Goal: Task Accomplishment & Management: Manage account settings

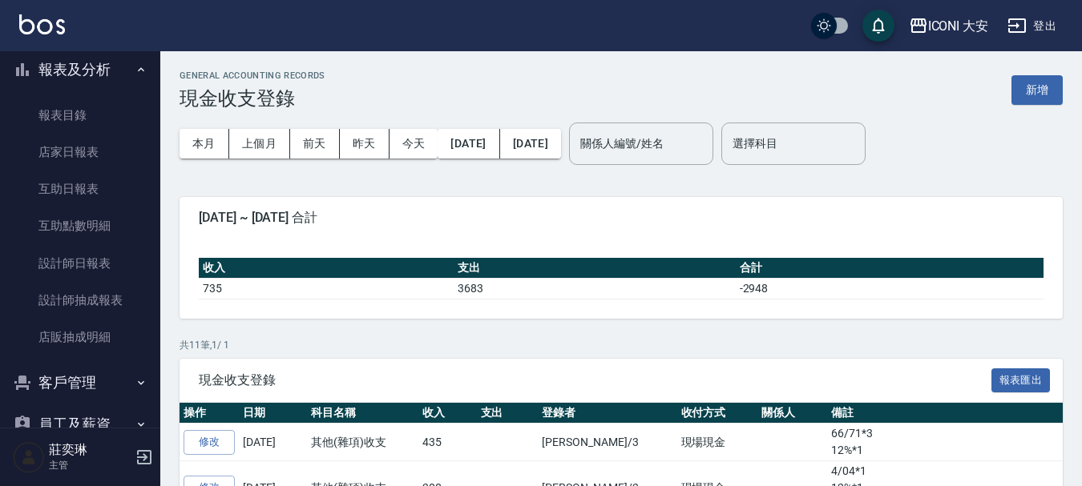
scroll to position [80, 0]
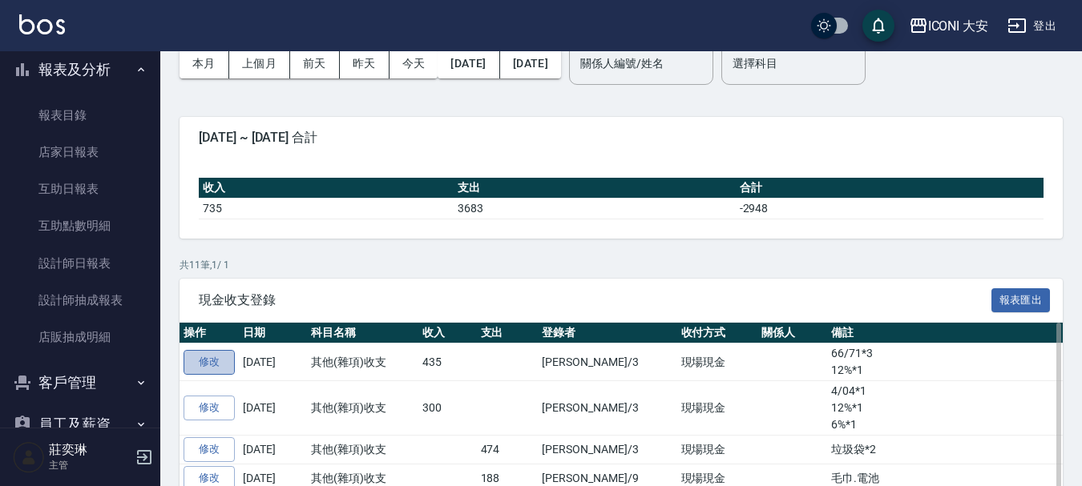
click at [208, 360] on link "修改" at bounding box center [209, 362] width 51 height 25
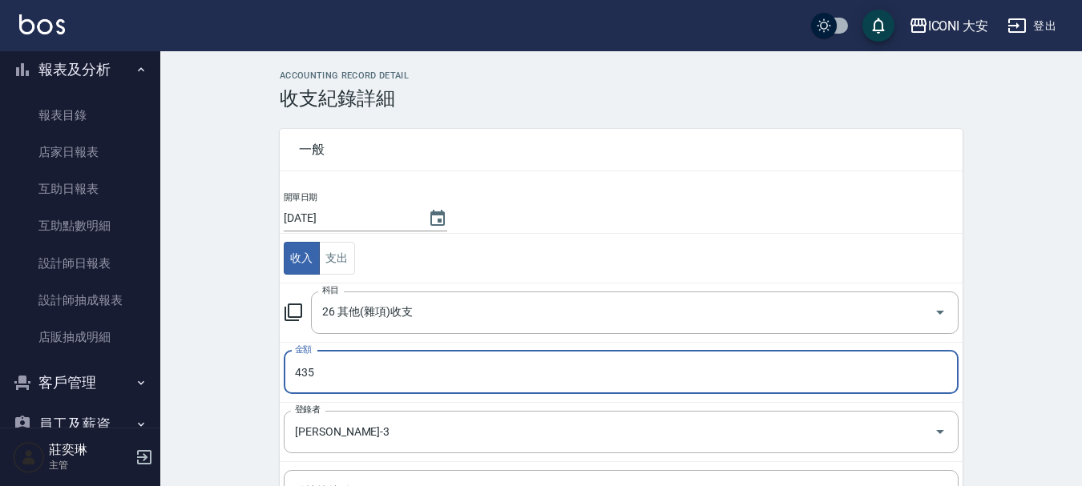
click at [349, 374] on input "435" at bounding box center [621, 372] width 675 height 43
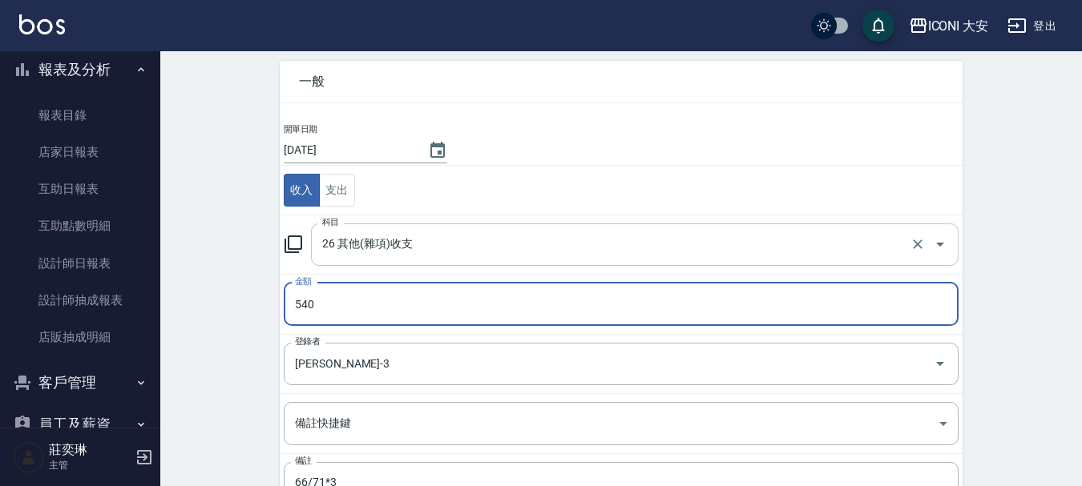
scroll to position [202, 0]
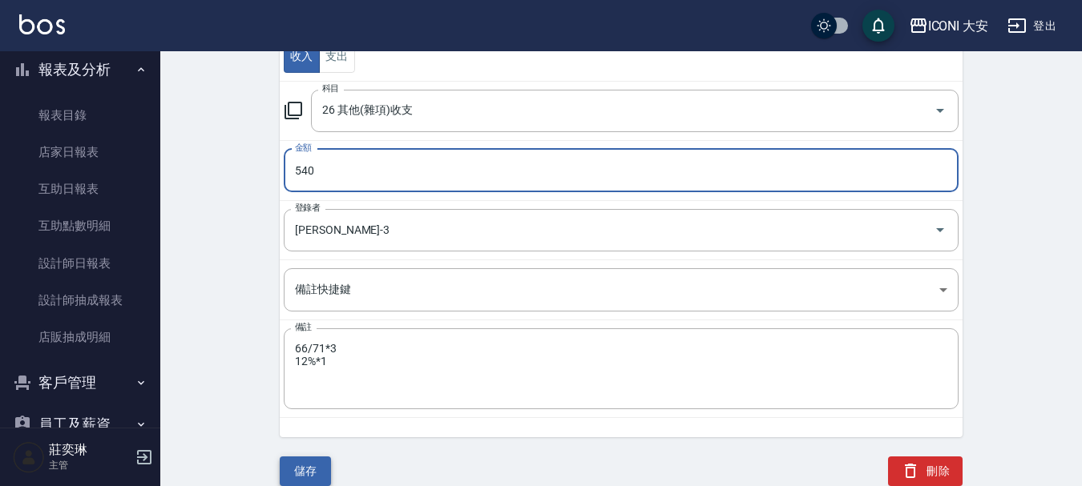
type input "540"
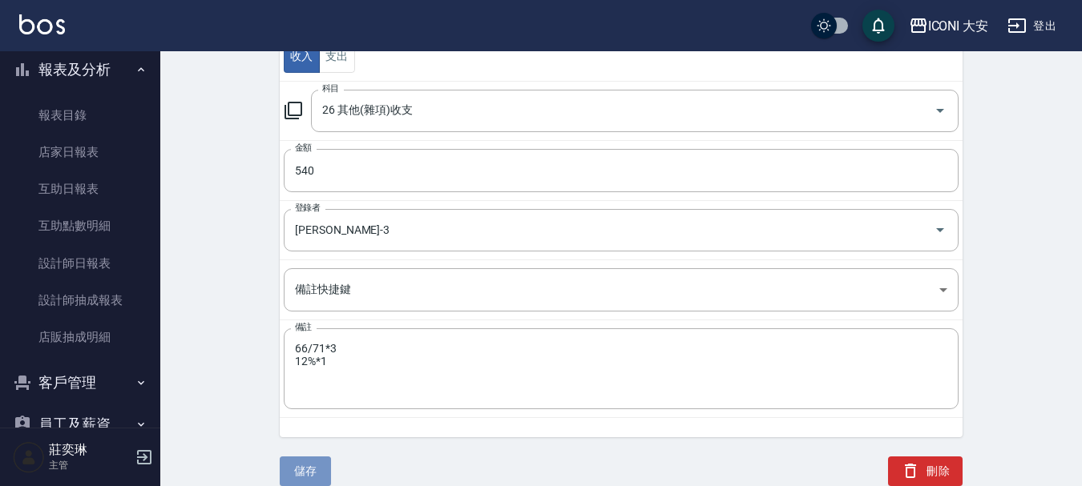
click at [311, 471] on button "儲存" at bounding box center [305, 472] width 51 height 30
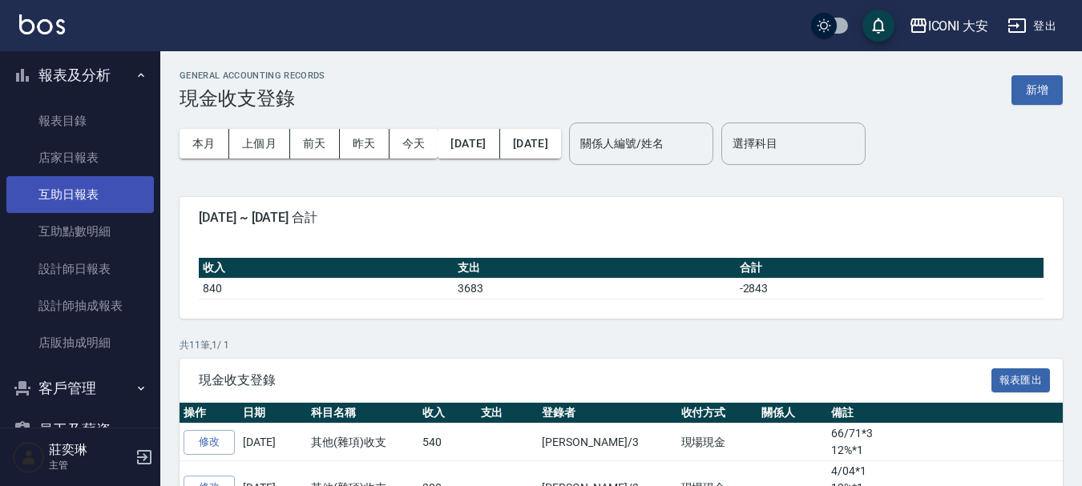
scroll to position [240, 0]
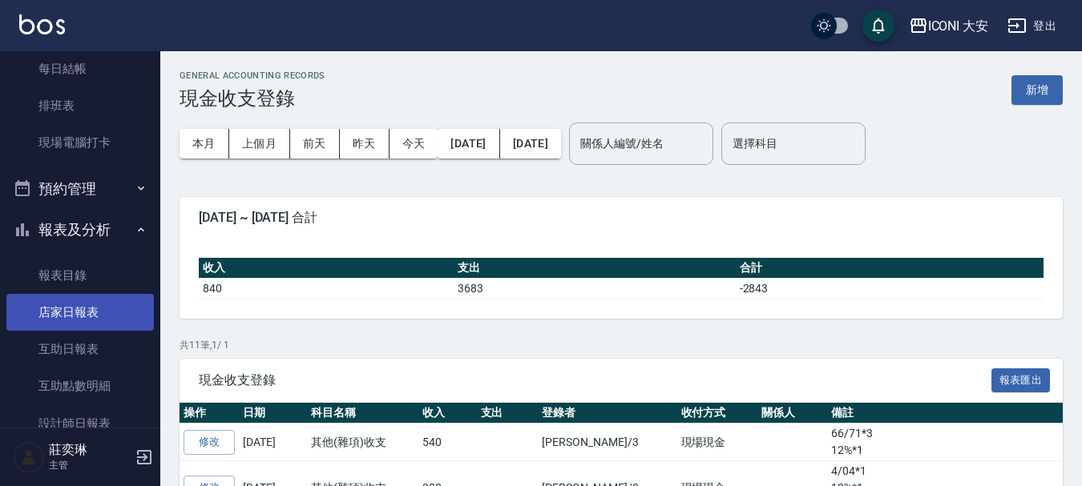
click at [79, 316] on link "店家日報表" at bounding box center [79, 312] width 147 height 37
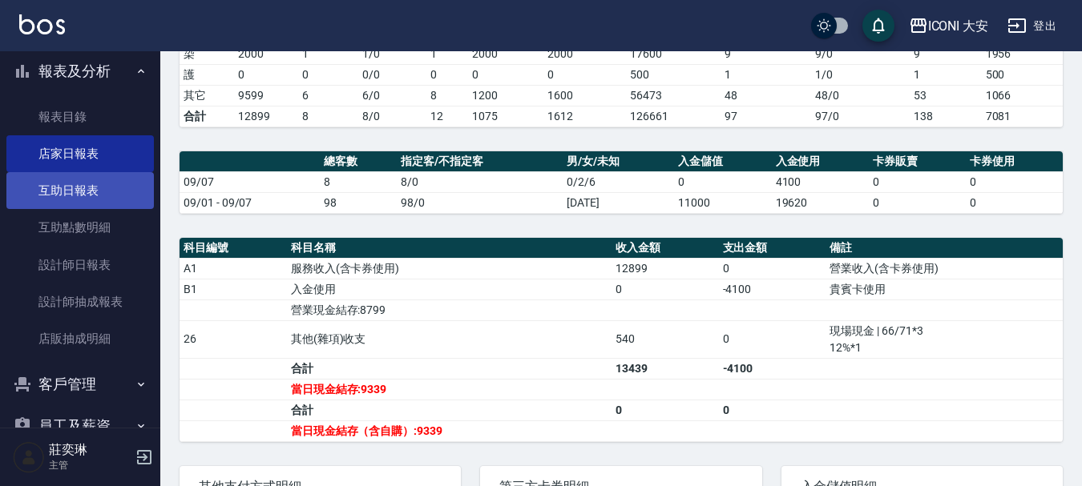
scroll to position [401, 0]
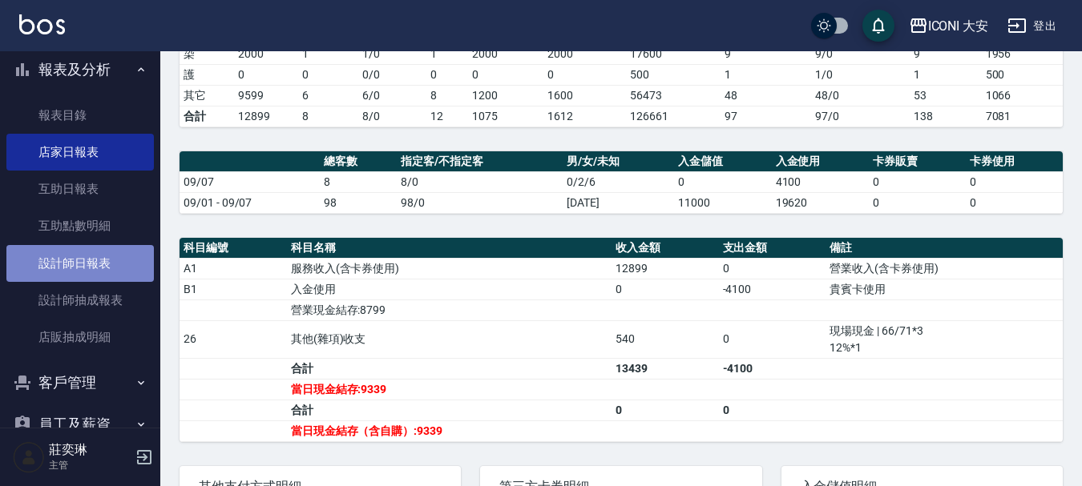
click at [100, 260] on link "設計師日報表" at bounding box center [79, 263] width 147 height 37
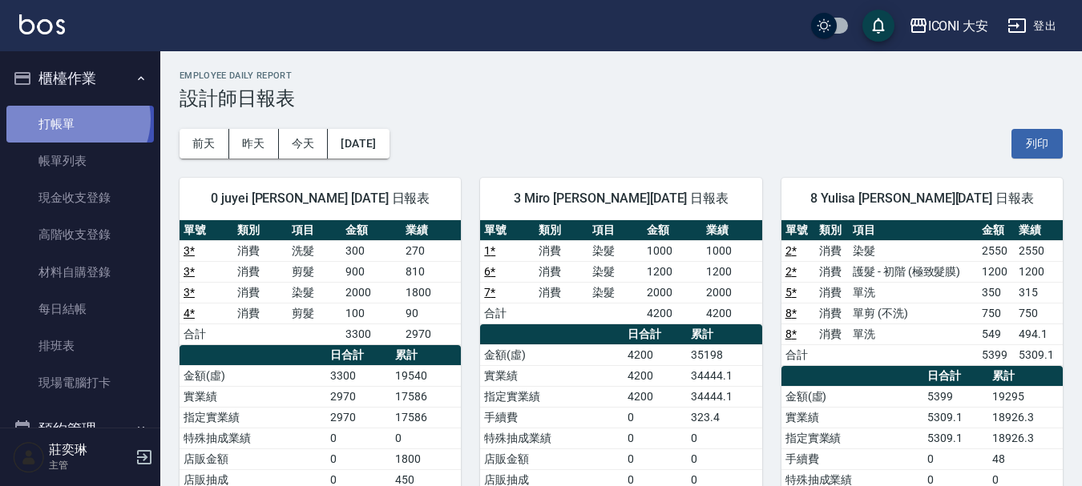
click at [75, 119] on link "打帳單" at bounding box center [79, 124] width 147 height 37
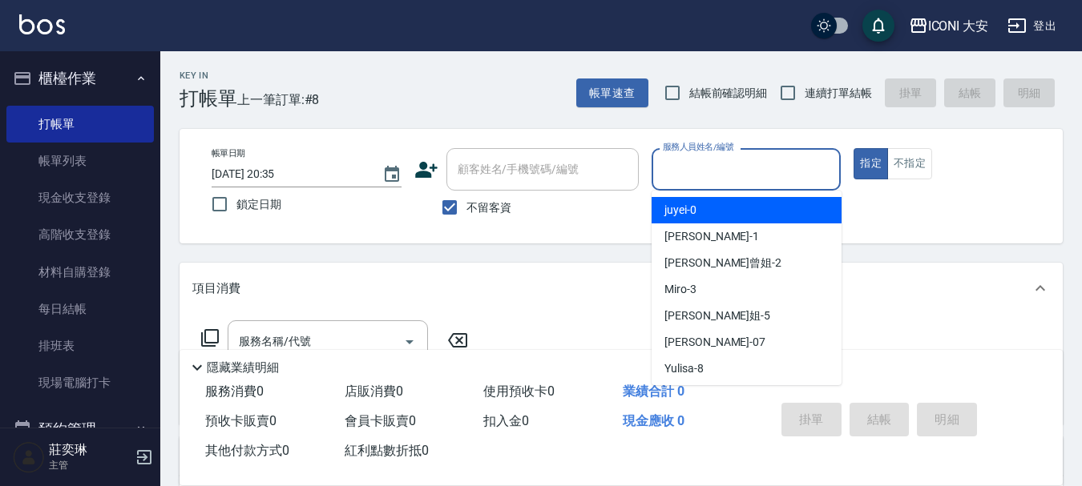
click at [717, 176] on input "服務人員姓名/編號" at bounding box center [747, 169] width 176 height 28
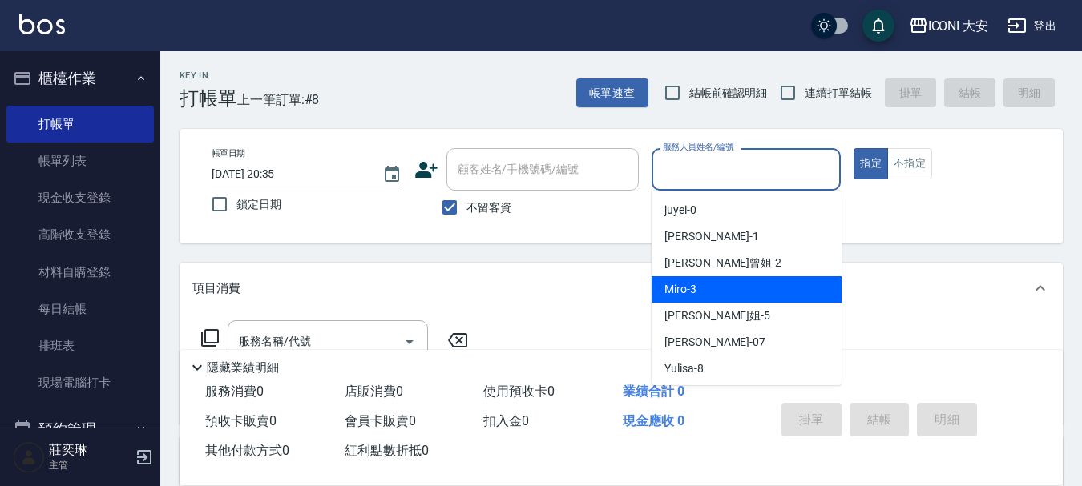
click at [676, 283] on span "Miro -3" at bounding box center [680, 289] width 32 height 17
type input "Miro-3"
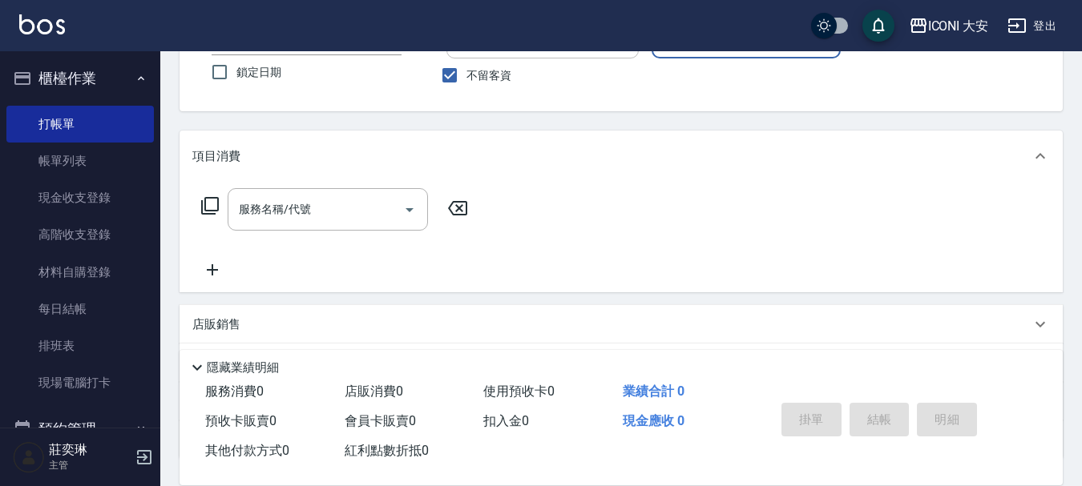
scroll to position [160, 0]
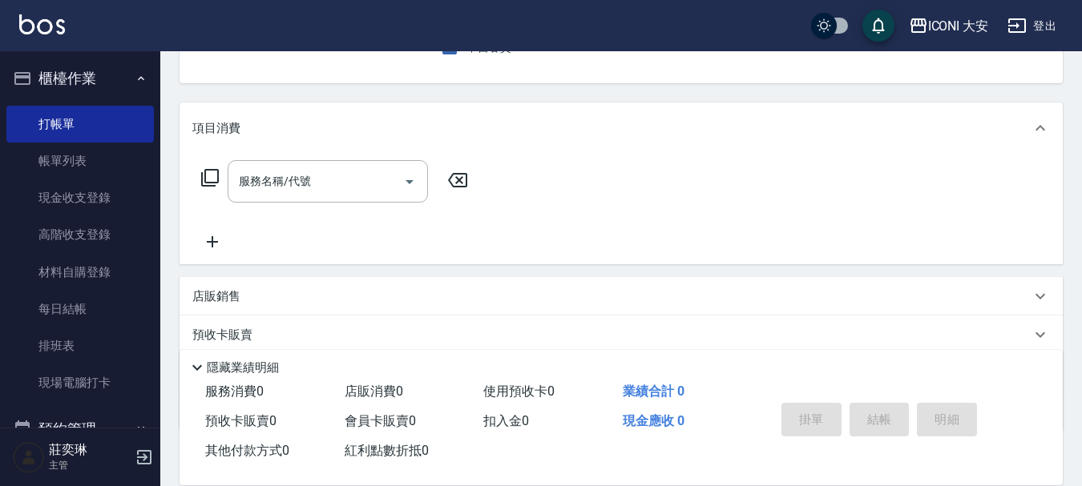
click at [208, 184] on icon at bounding box center [210, 178] width 18 height 18
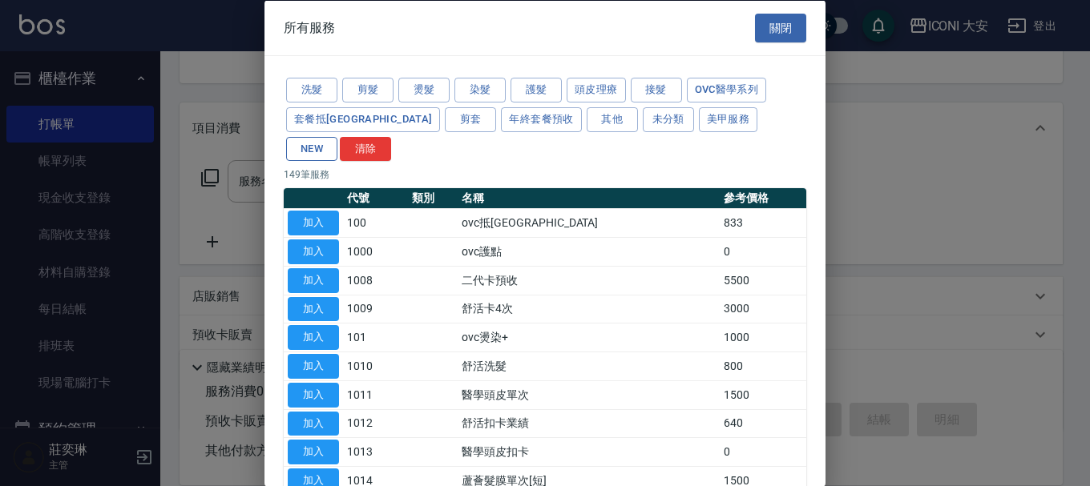
click at [337, 136] on button "NEW" at bounding box center [311, 148] width 51 height 25
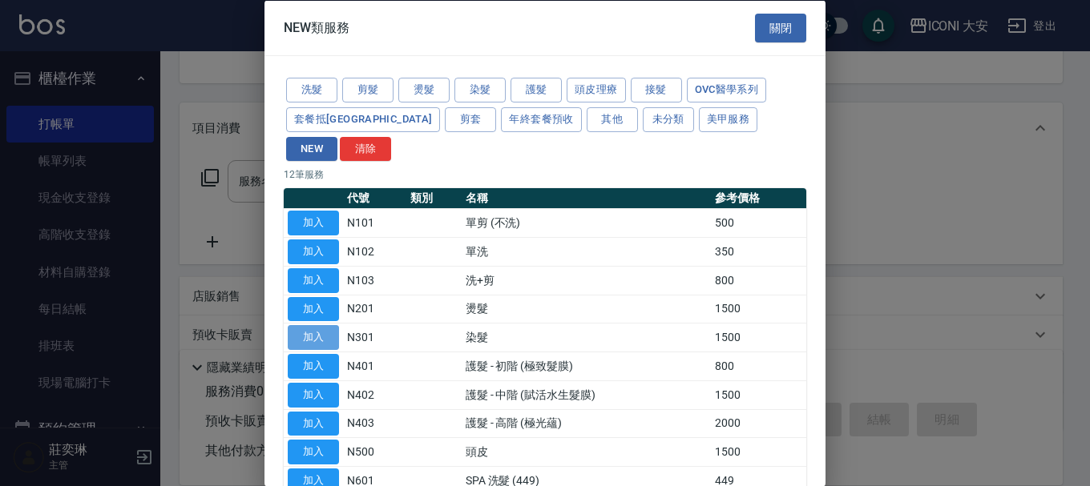
click at [321, 325] on button "加入" at bounding box center [313, 337] width 51 height 25
type input "染髮(N301)"
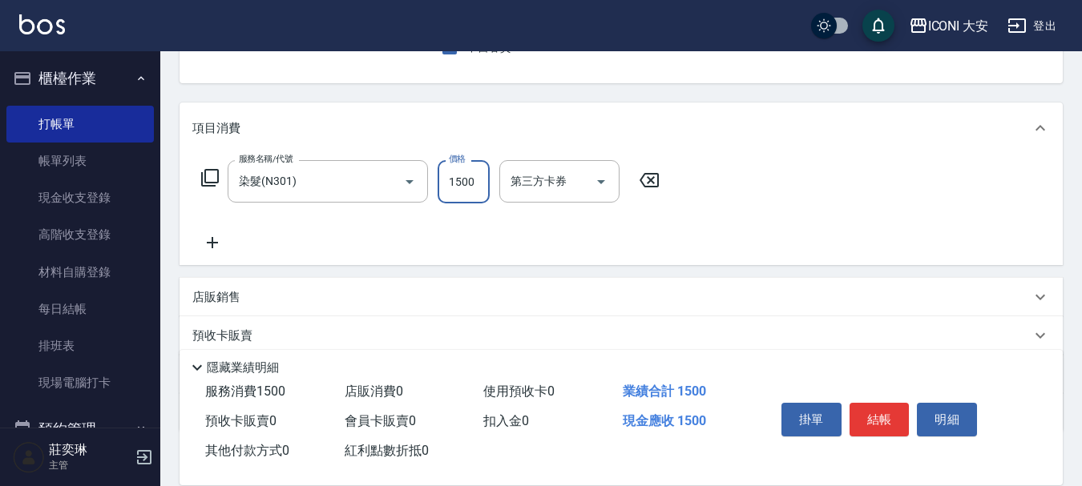
click at [463, 188] on input "1500" at bounding box center [464, 181] width 52 height 43
type input "2500"
click at [861, 425] on button "結帳" at bounding box center [879, 420] width 60 height 34
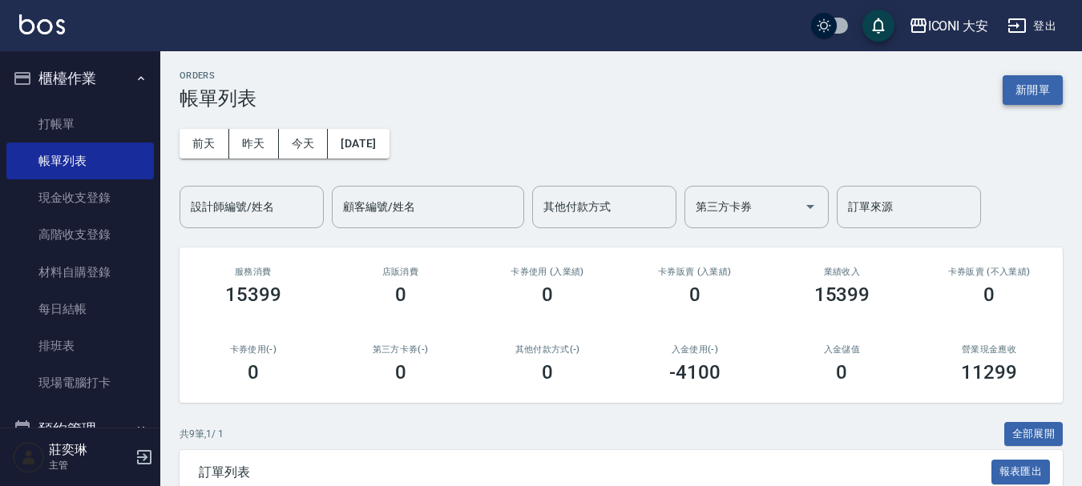
click at [1040, 98] on button "新開單" at bounding box center [1033, 90] width 60 height 30
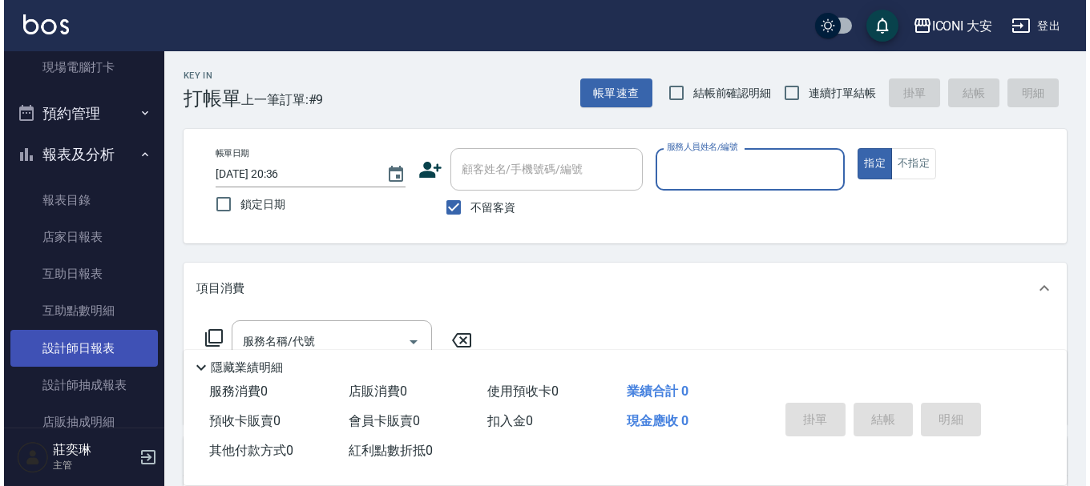
scroll to position [321, 0]
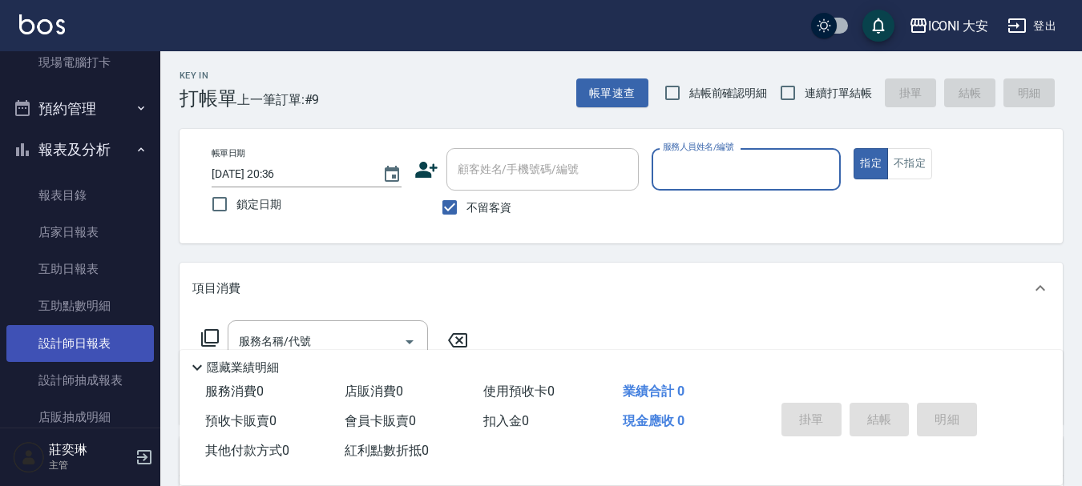
click at [83, 351] on link "設計師日報表" at bounding box center [79, 343] width 147 height 37
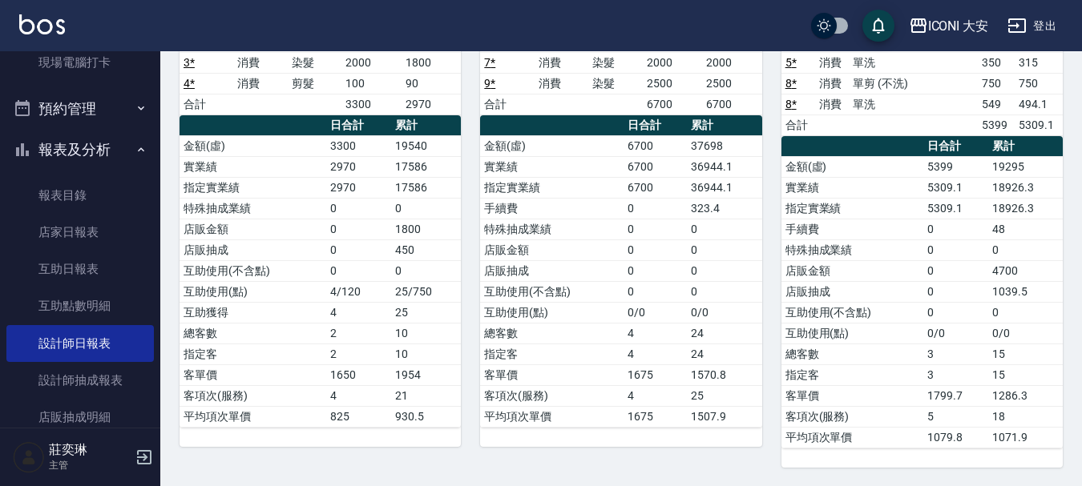
scroll to position [151, 0]
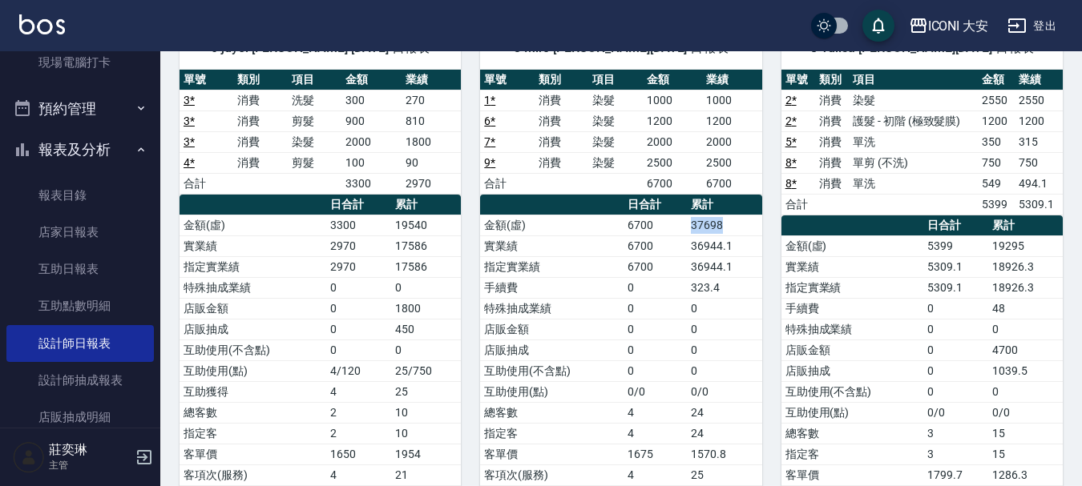
drag, startPoint x: 692, startPoint y: 225, endPoint x: 742, endPoint y: 229, distance: 50.6
click at [742, 229] on td "37698" at bounding box center [724, 225] width 75 height 21
click at [742, 232] on td "37698" at bounding box center [724, 225] width 75 height 21
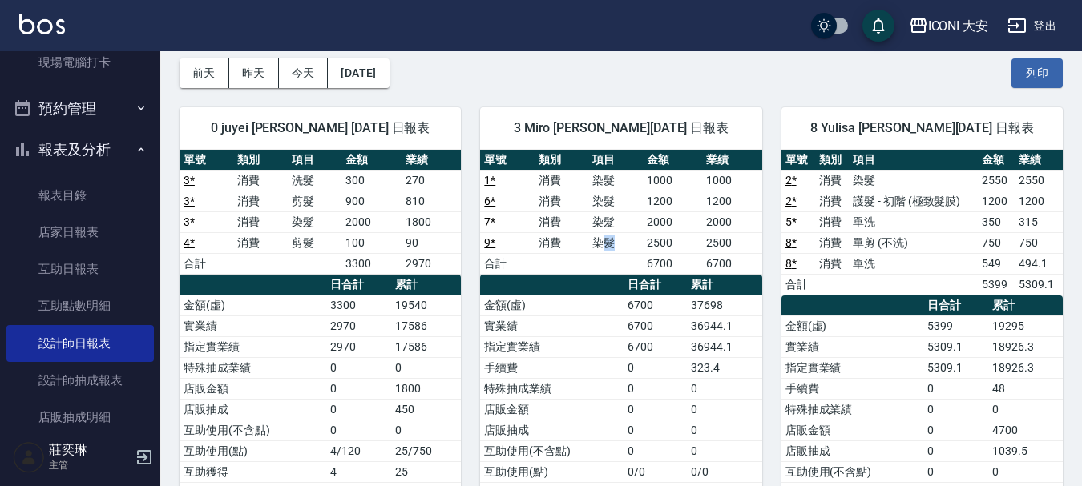
drag, startPoint x: 599, startPoint y: 242, endPoint x: 637, endPoint y: 244, distance: 37.7
click at [637, 244] on td "染髮" at bounding box center [615, 242] width 54 height 21
drag, startPoint x: 637, startPoint y: 244, endPoint x: 628, endPoint y: 244, distance: 8.8
click at [637, 245] on td "染髮" at bounding box center [615, 242] width 54 height 21
drag, startPoint x: 590, startPoint y: 236, endPoint x: 666, endPoint y: 240, distance: 76.2
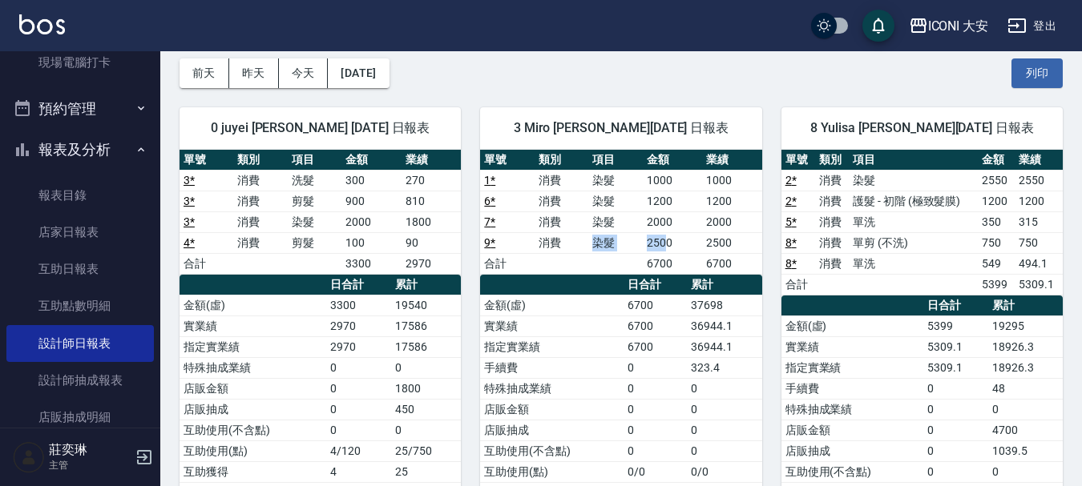
click at [666, 240] on tr "9 * 消費 染髮 2500 2500" at bounding box center [620, 242] width 281 height 21
click at [666, 240] on td "2500" at bounding box center [672, 242] width 59 height 21
drag, startPoint x: 587, startPoint y: 237, endPoint x: 662, endPoint y: 240, distance: 74.6
click at [662, 240] on tr "9 * 消費 染髮 2500 2500" at bounding box center [620, 242] width 281 height 21
drag, startPoint x: 583, startPoint y: 230, endPoint x: 682, endPoint y: 244, distance: 100.4
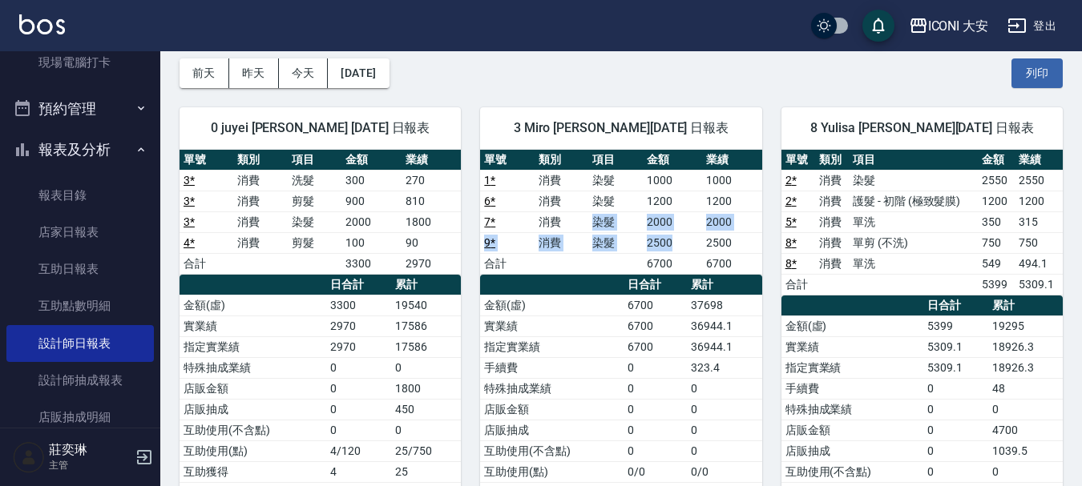
click at [682, 244] on tbody "1 * 消費 染髮 1000 1000 6 * 消費 染髮 1200 1200 7 * 消費 染髮 2000 2000 9 * 消費 染髮 2500 2500…" at bounding box center [620, 222] width 281 height 104
drag, startPoint x: 682, startPoint y: 244, endPoint x: 668, endPoint y: 248, distance: 15.0
click at [680, 247] on td "2500" at bounding box center [672, 242] width 59 height 21
click at [615, 293] on th "a dense table" at bounding box center [551, 285] width 143 height 21
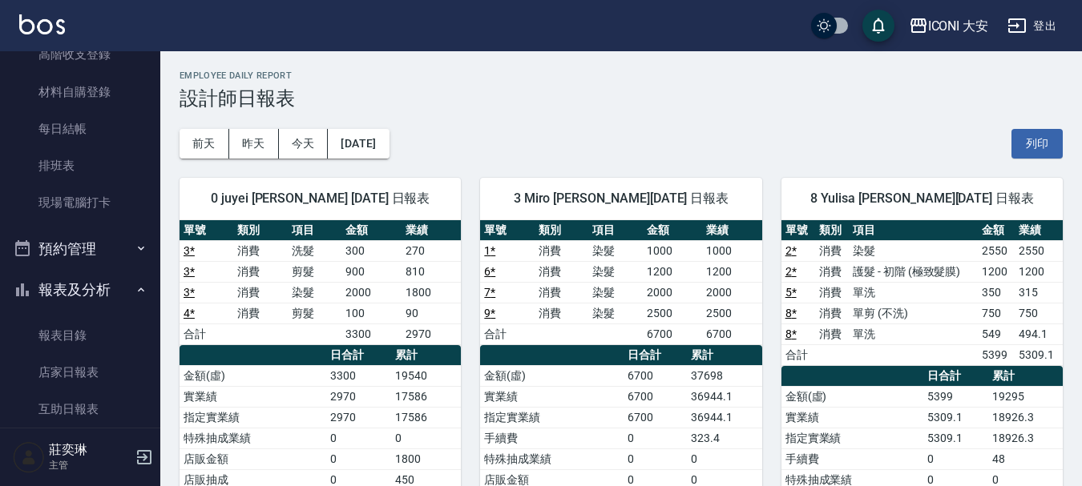
scroll to position [0, 0]
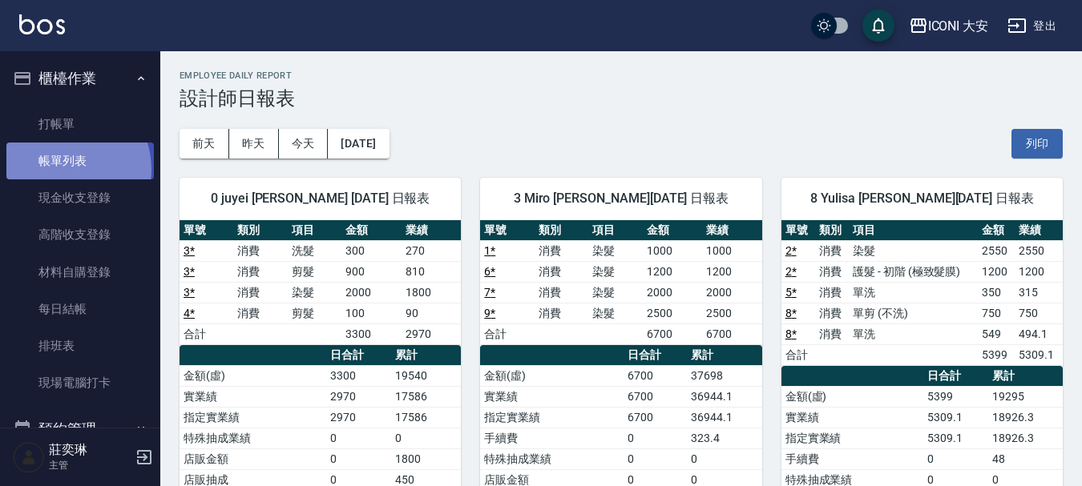
click at [61, 170] on link "帳單列表" at bounding box center [79, 161] width 147 height 37
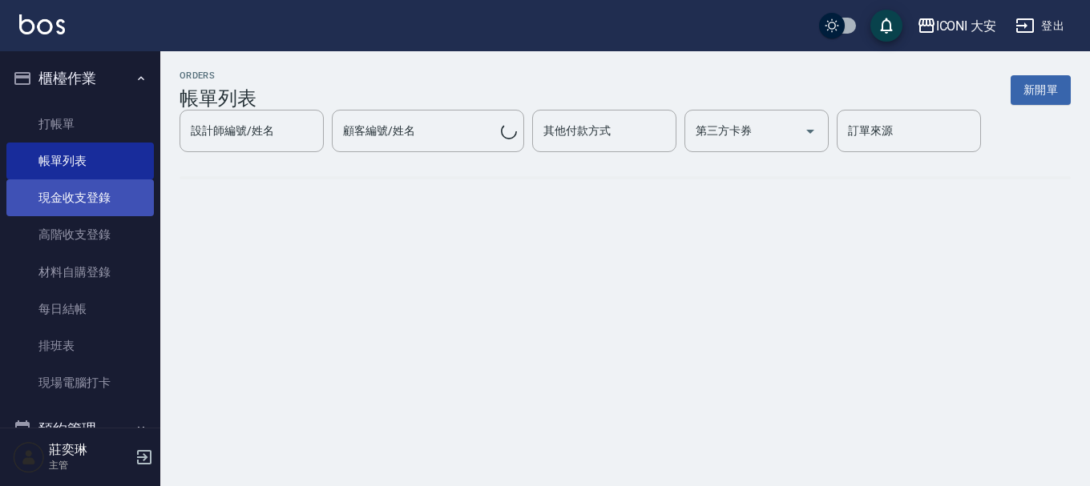
click at [74, 210] on link "現金收支登錄" at bounding box center [79, 198] width 147 height 37
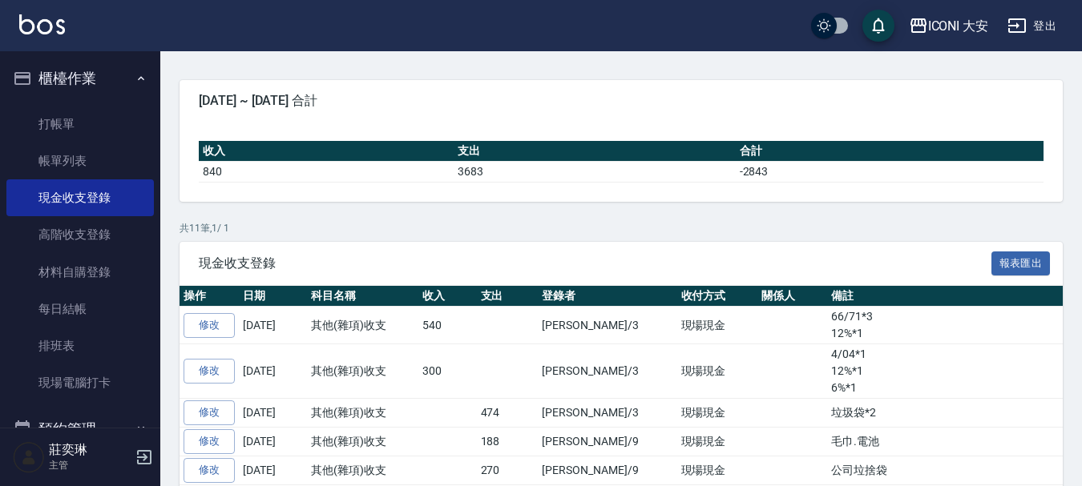
scroll to position [160, 0]
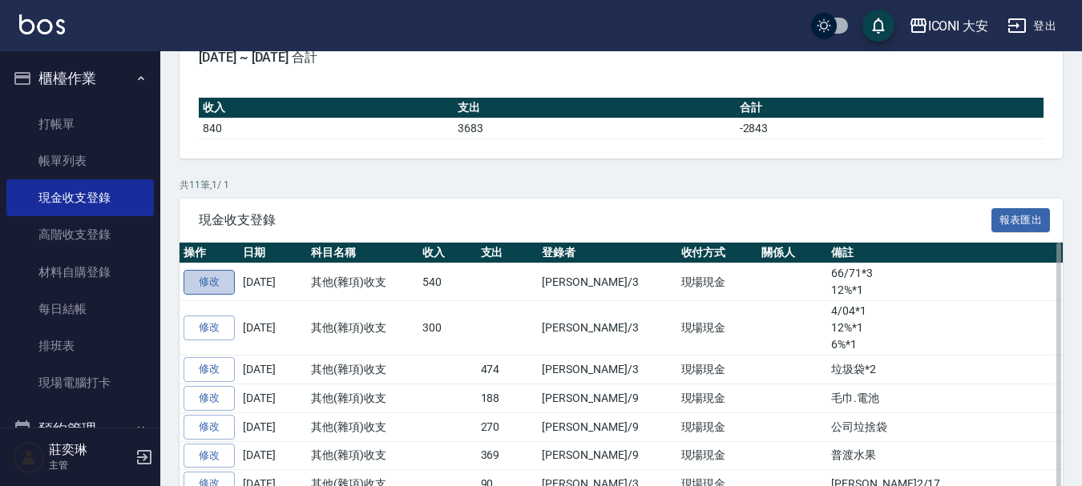
click at [204, 276] on link "修改" at bounding box center [209, 282] width 51 height 25
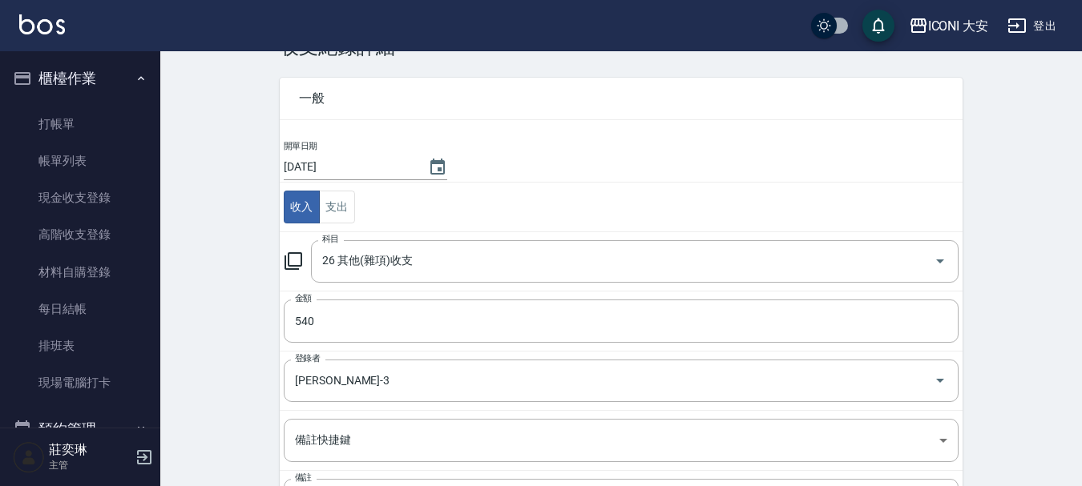
scroll to position [202, 0]
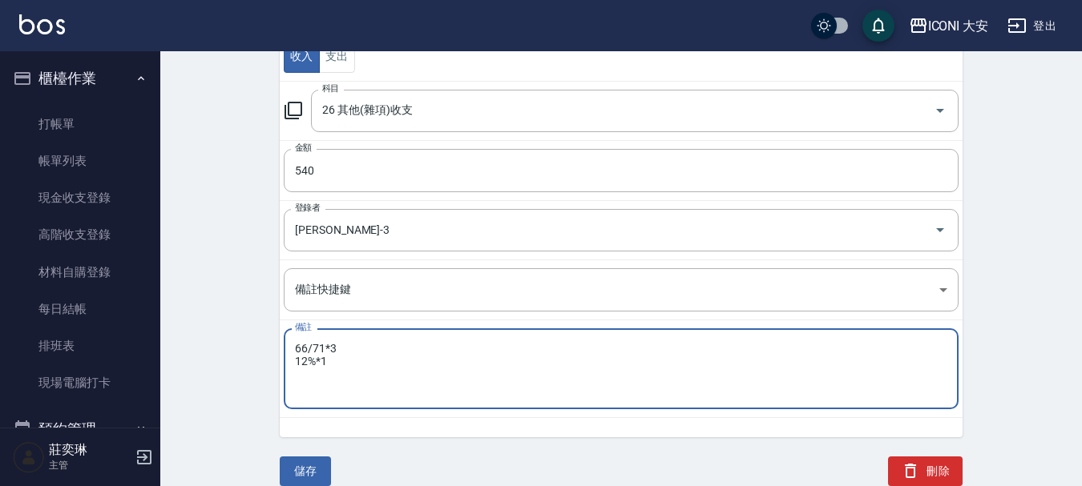
click at [380, 362] on textarea "66/71*3 12%*1" at bounding box center [621, 369] width 652 height 54
type textarea "66/71*3 12%*1 6/27*1"
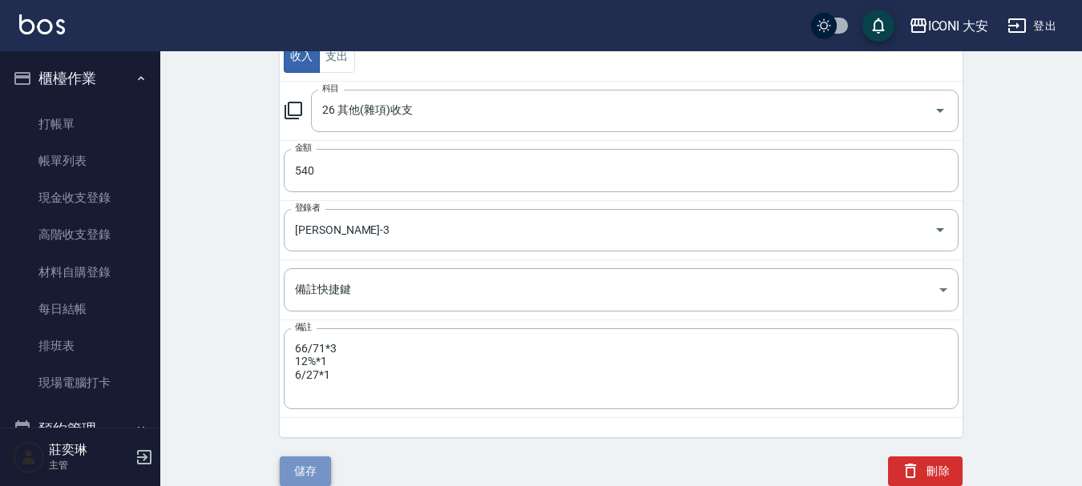
click at [301, 467] on button "儲存" at bounding box center [305, 472] width 51 height 30
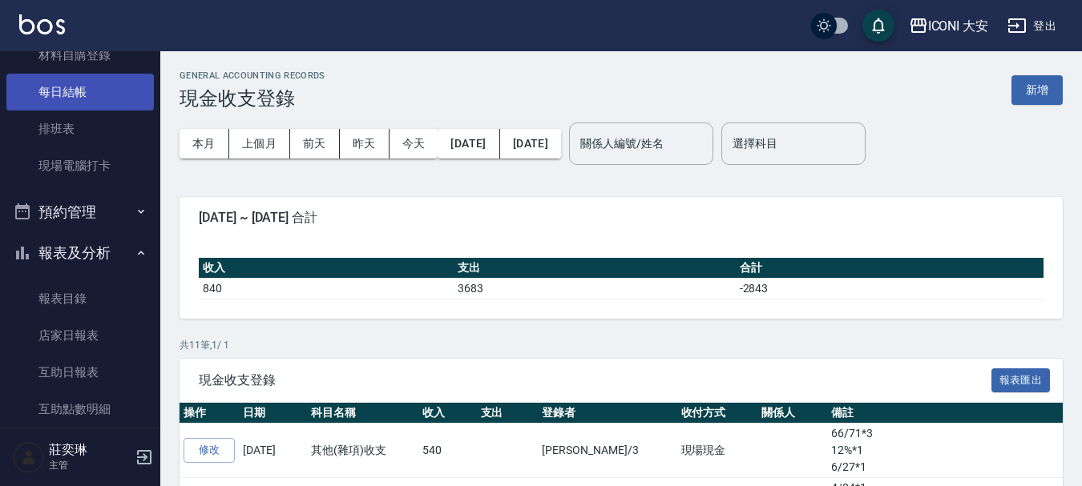
scroll to position [240, 0]
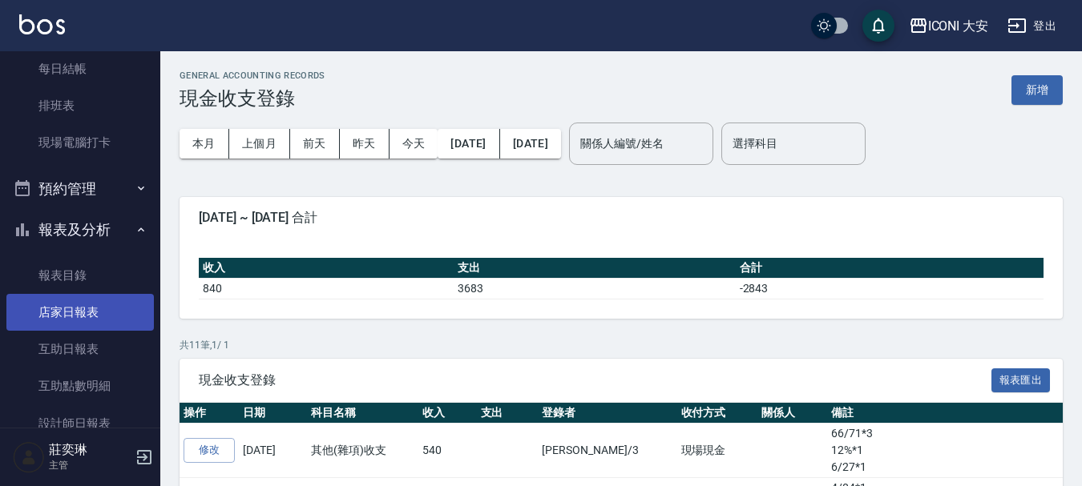
click at [82, 316] on link "店家日報表" at bounding box center [79, 312] width 147 height 37
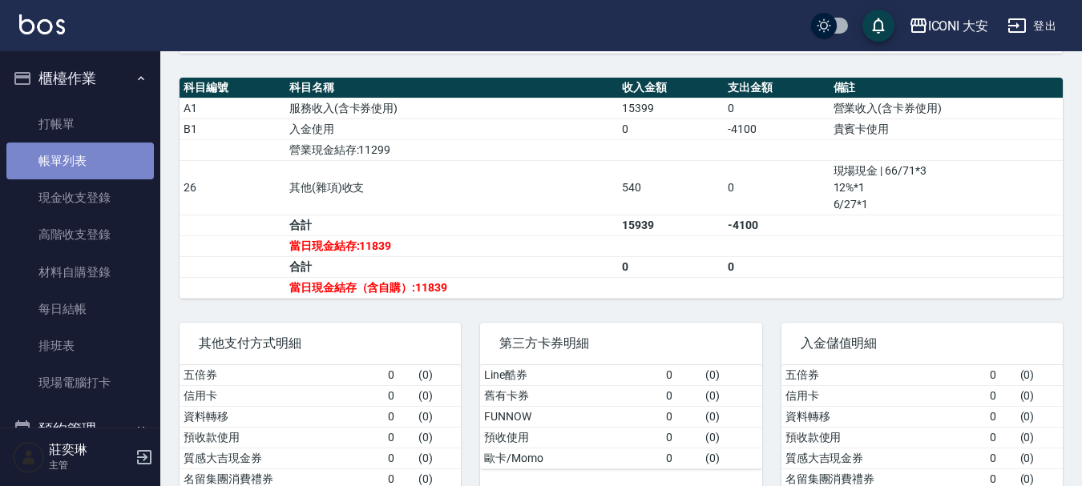
click at [83, 161] on link "帳單列表" at bounding box center [79, 161] width 147 height 37
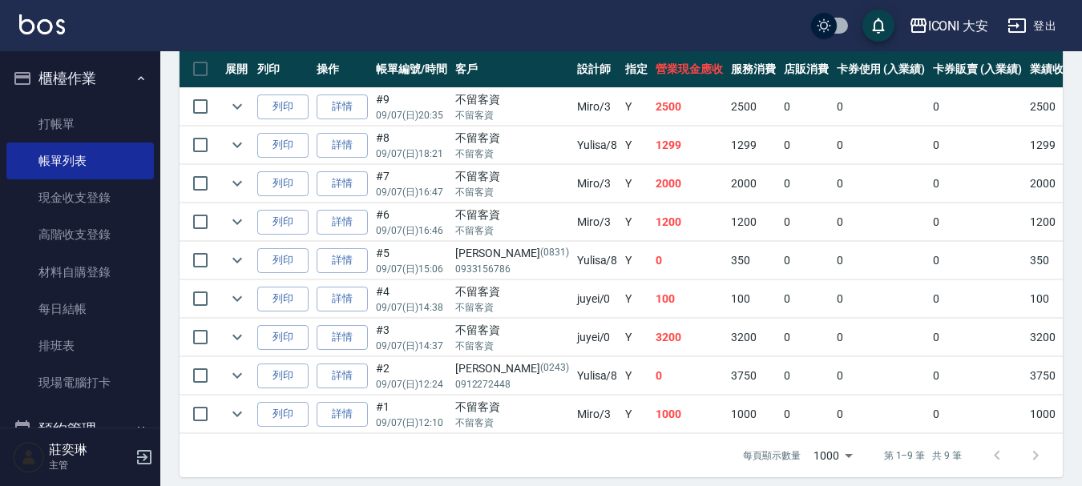
scroll to position [467, 0]
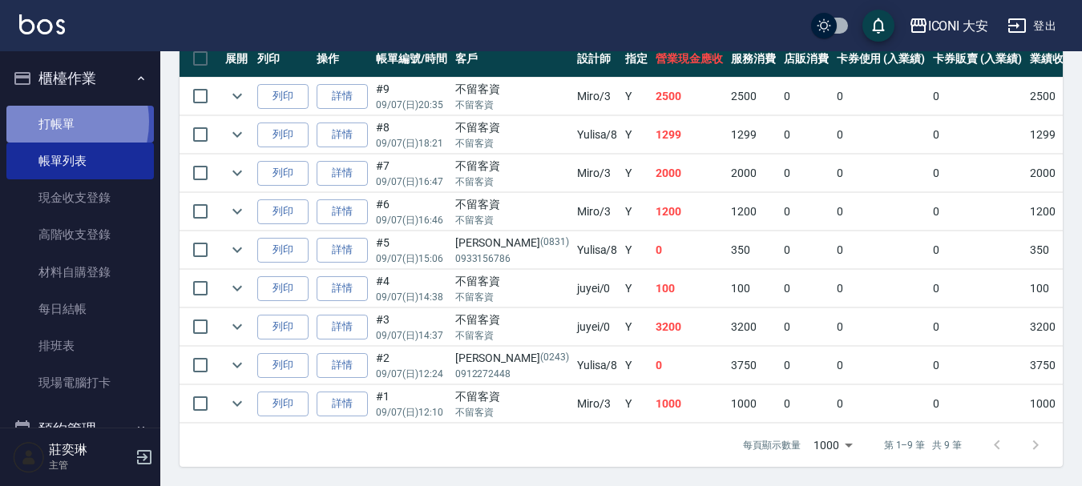
click at [50, 121] on link "打帳單" at bounding box center [79, 124] width 147 height 37
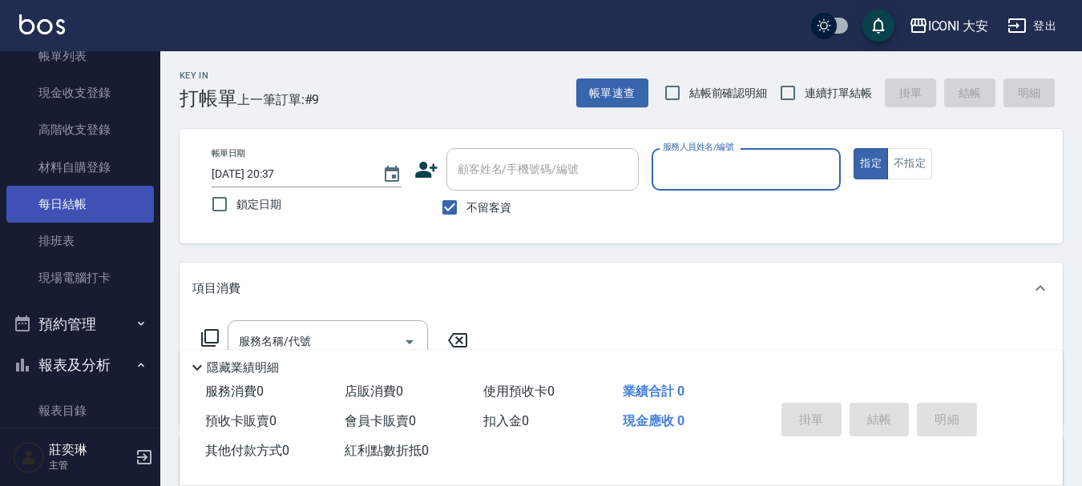
scroll to position [401, 0]
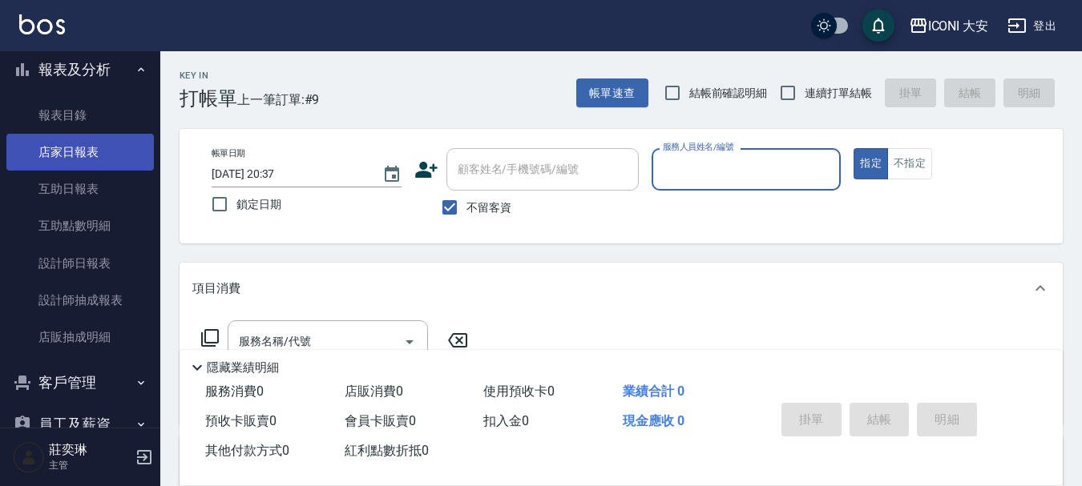
click at [85, 153] on link "店家日報表" at bounding box center [79, 152] width 147 height 37
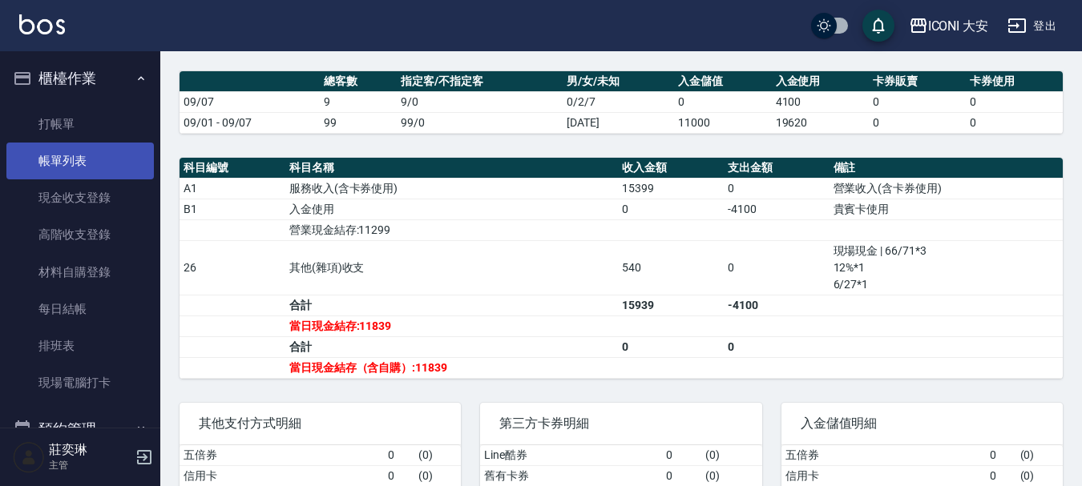
click at [78, 164] on link "帳單列表" at bounding box center [79, 161] width 147 height 37
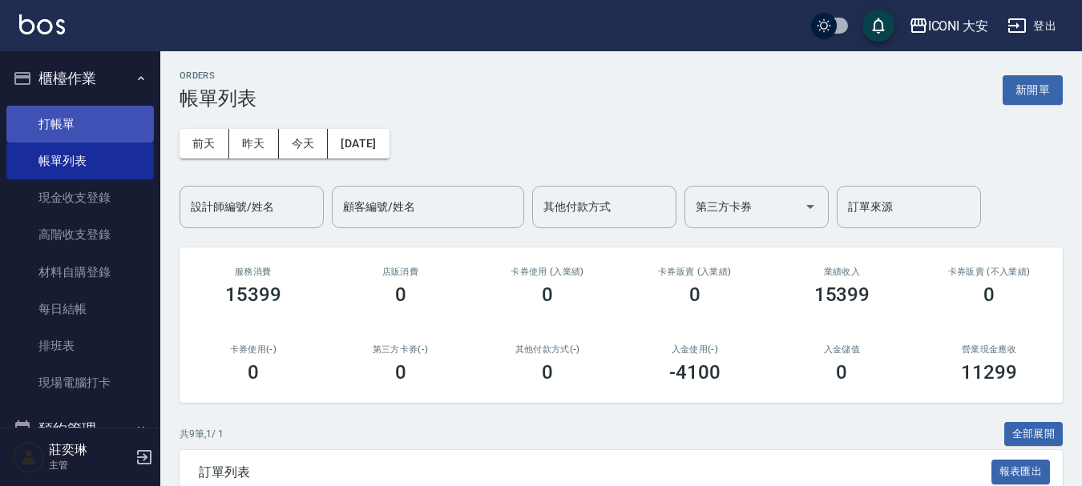
click at [83, 119] on link "打帳單" at bounding box center [79, 124] width 147 height 37
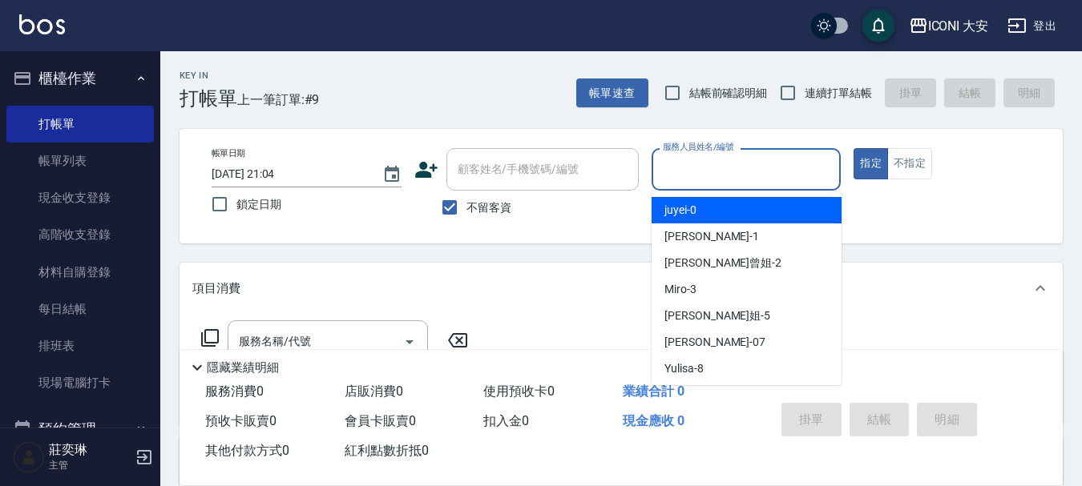
click at [731, 156] on input "服務人員姓名/編號" at bounding box center [747, 169] width 176 height 28
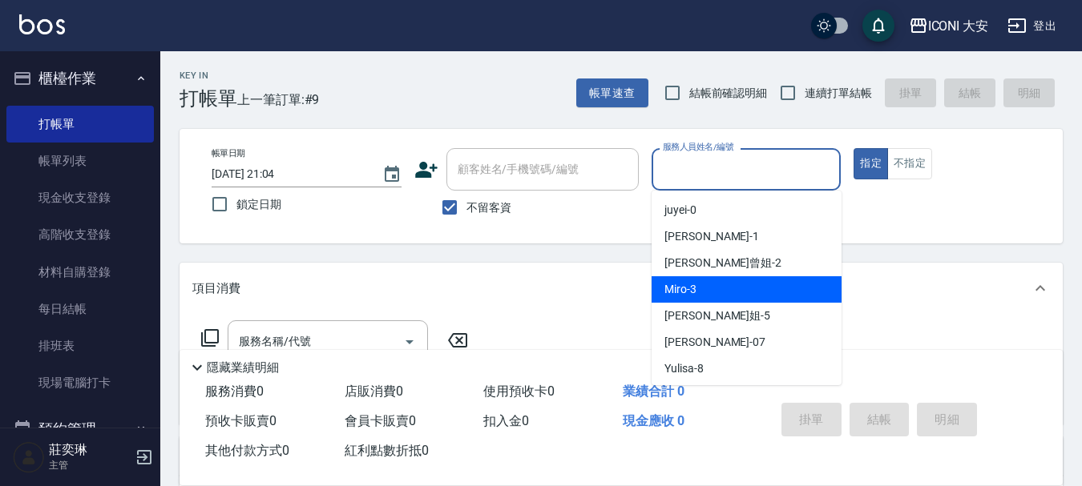
click at [676, 286] on span "Miro -3" at bounding box center [680, 289] width 32 height 17
type input "Miro-3"
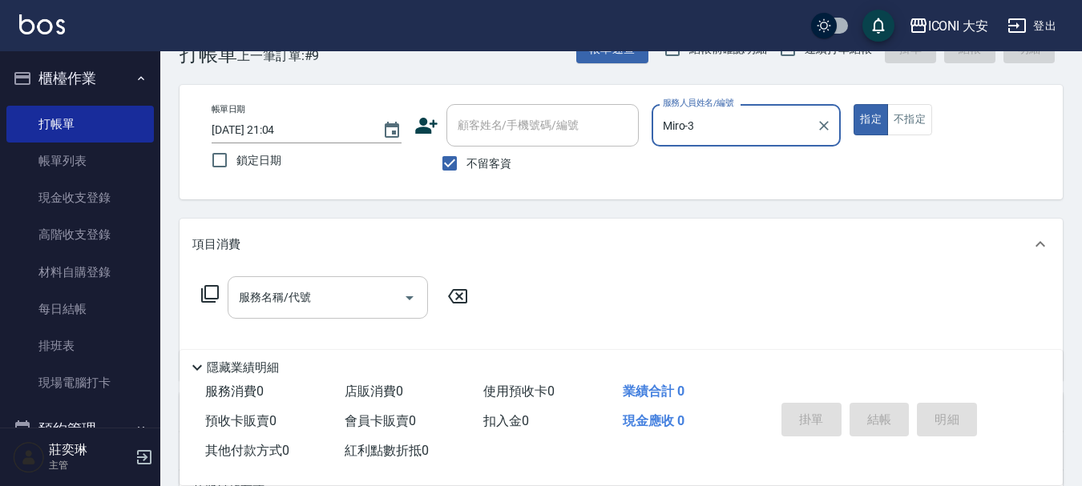
scroll to position [80, 0]
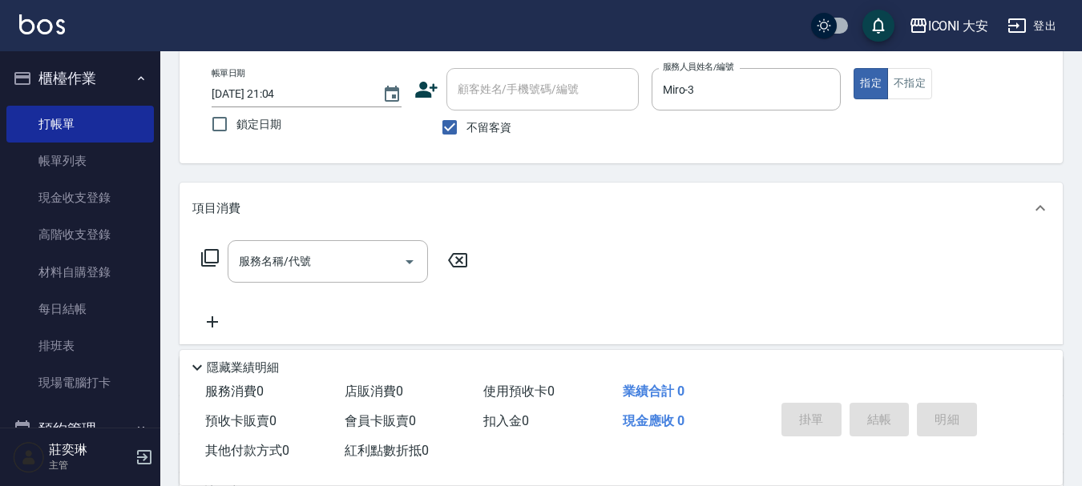
click at [219, 260] on icon at bounding box center [210, 258] width 18 height 18
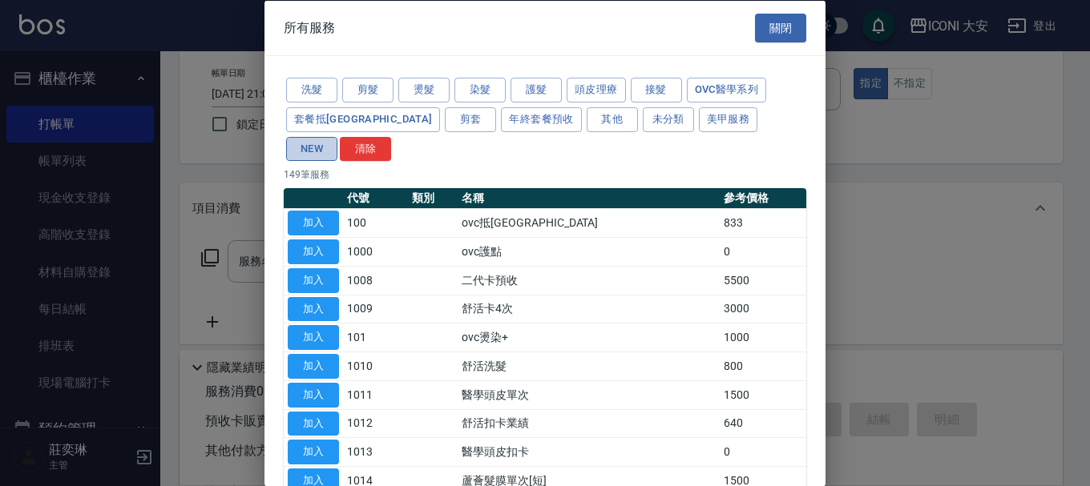
click at [337, 136] on button "NEW" at bounding box center [311, 148] width 51 height 25
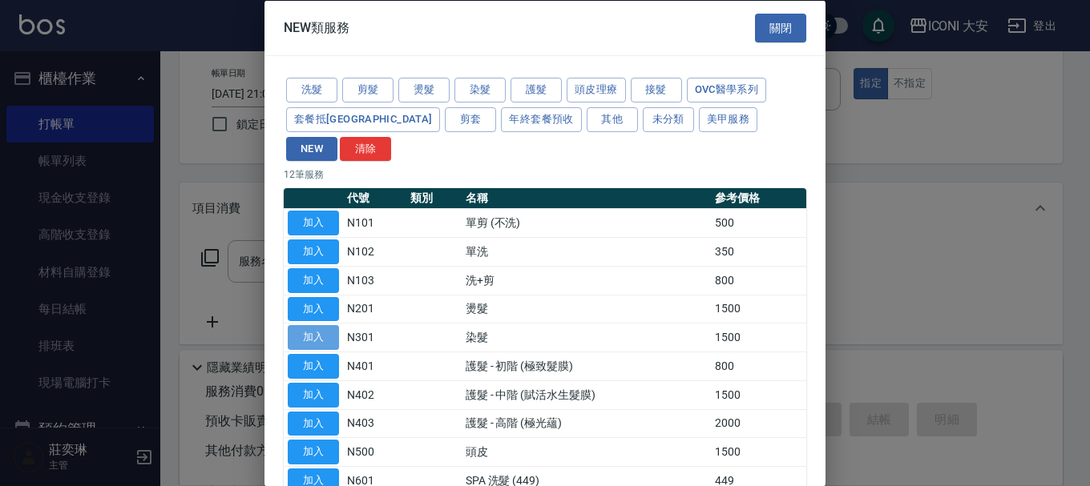
click at [335, 325] on button "加入" at bounding box center [313, 337] width 51 height 25
type input "染髮(N301)"
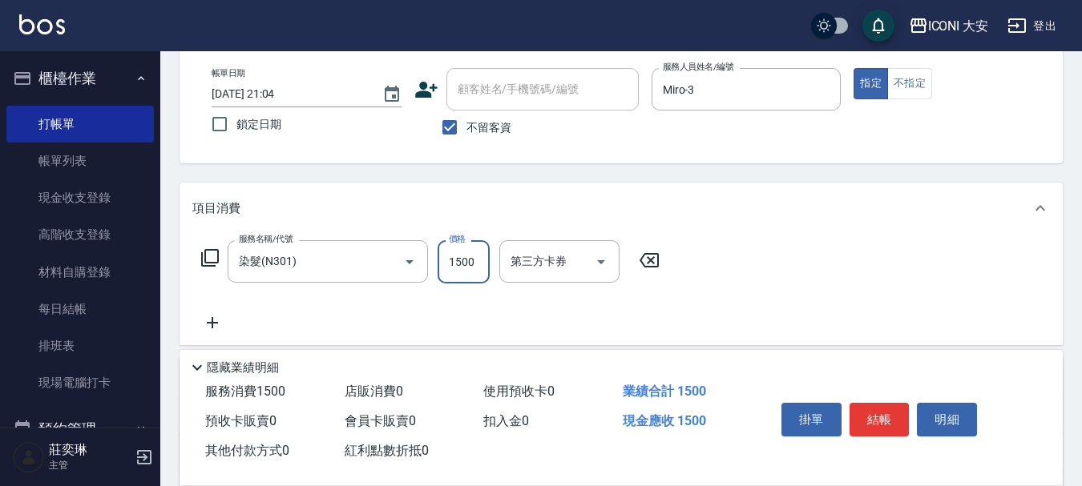
click at [455, 265] on input "1500" at bounding box center [464, 261] width 52 height 43
type input "1299"
click at [906, 418] on button "結帳" at bounding box center [879, 420] width 60 height 34
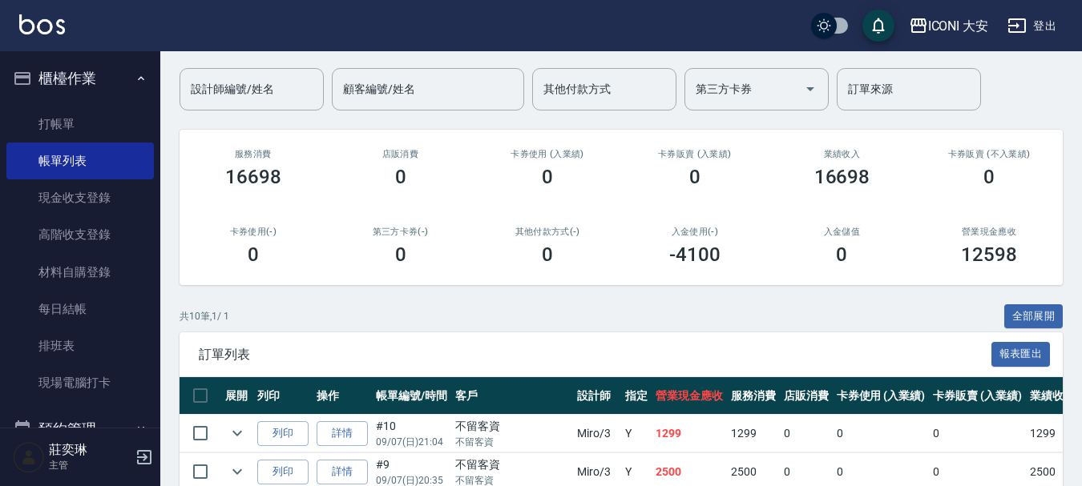
scroll to position [240, 0]
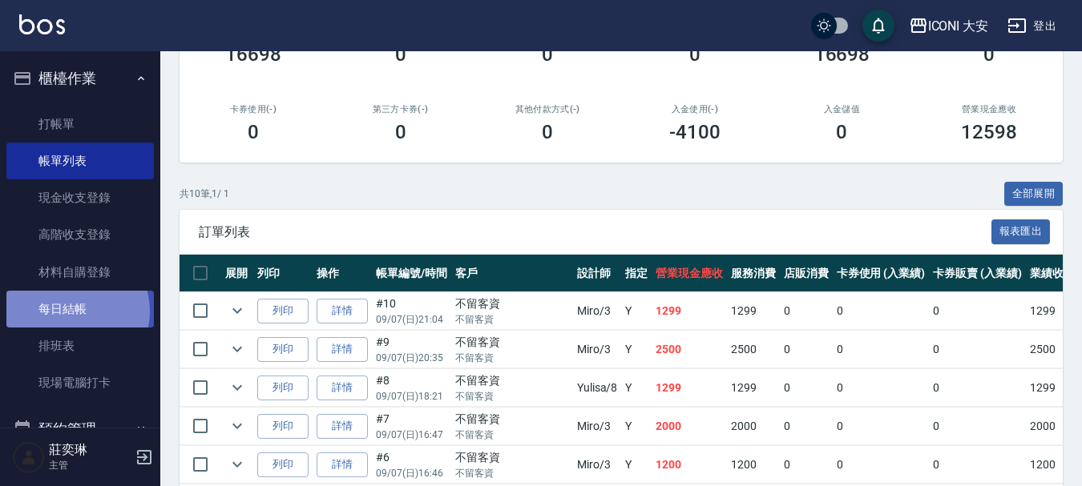
click at [71, 312] on link "每日結帳" at bounding box center [79, 309] width 147 height 37
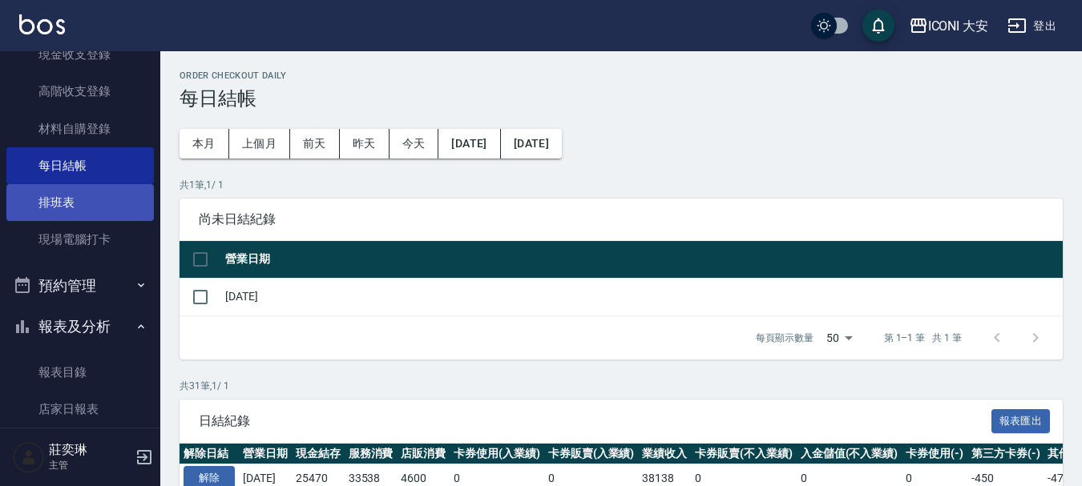
scroll to position [240, 0]
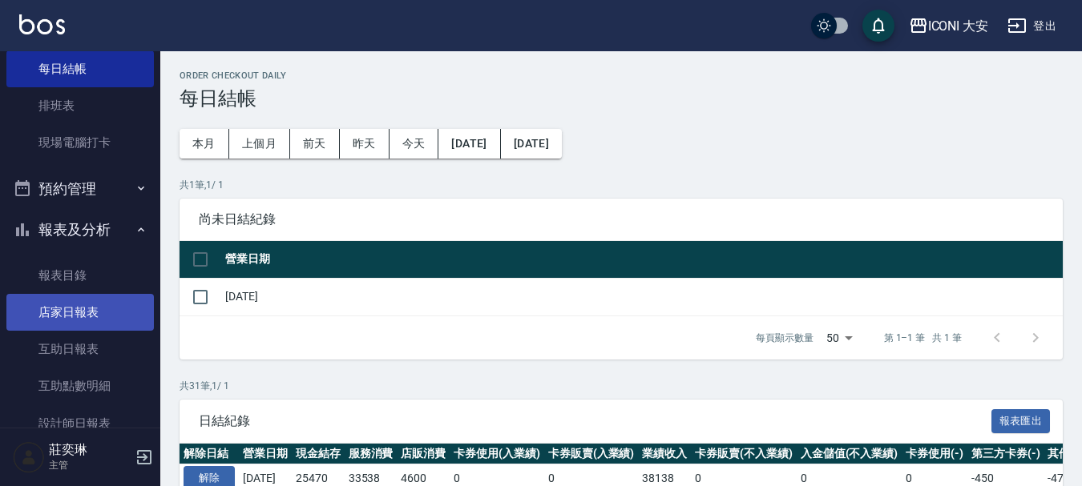
click at [64, 307] on link "店家日報表" at bounding box center [79, 312] width 147 height 37
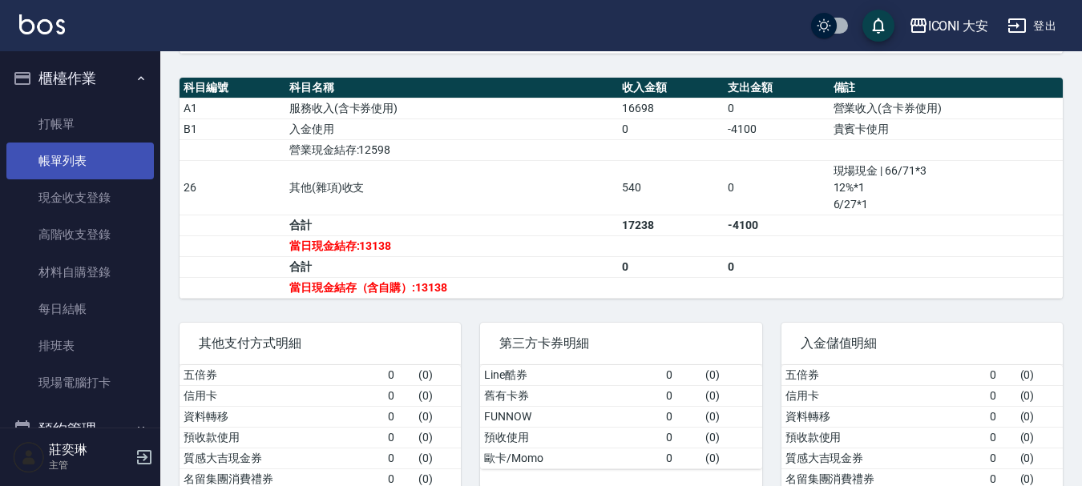
click at [85, 155] on link "帳單列表" at bounding box center [79, 161] width 147 height 37
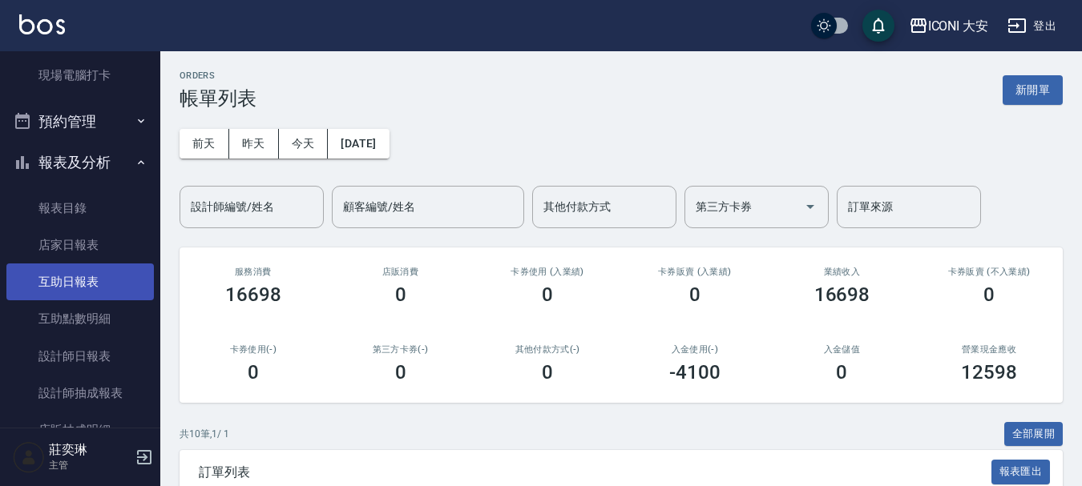
scroll to position [321, 0]
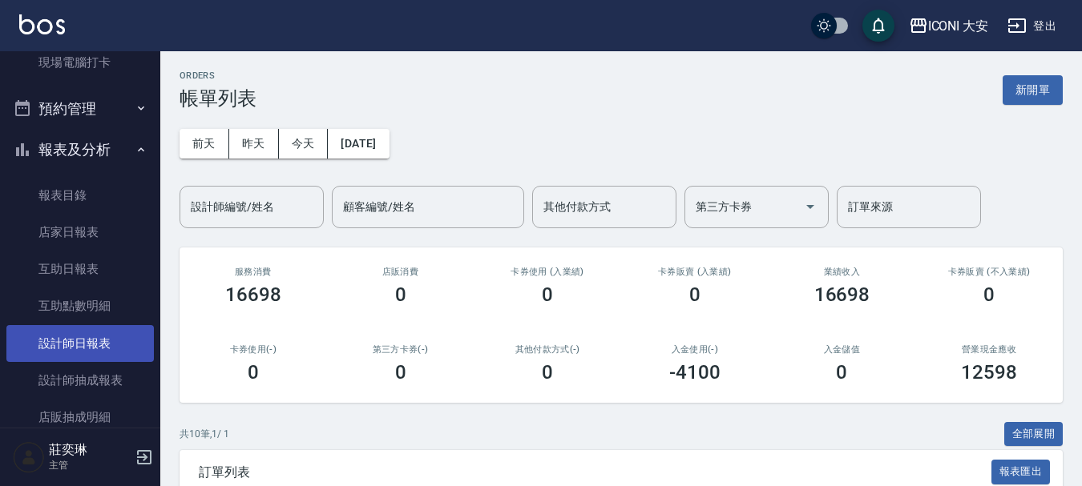
click at [95, 330] on link "設計師日報表" at bounding box center [79, 343] width 147 height 37
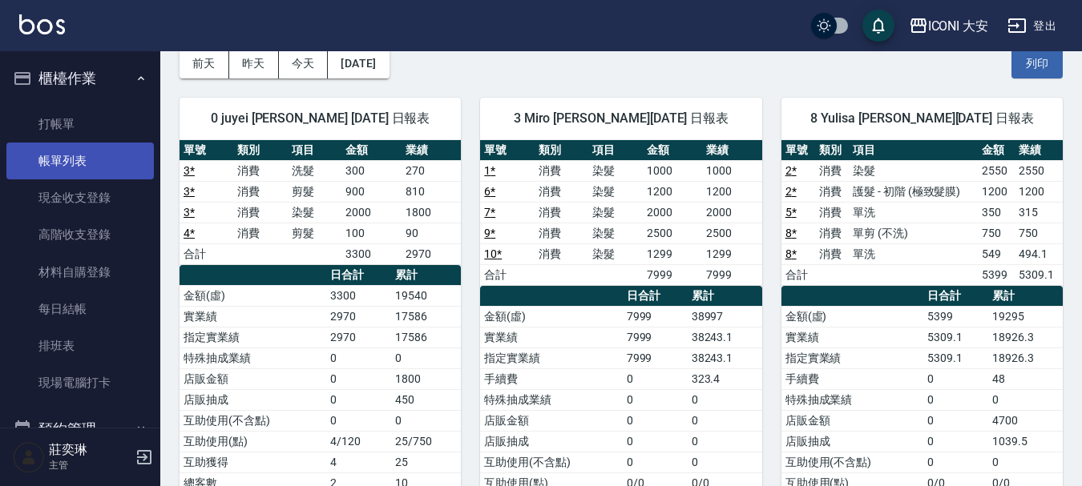
click at [91, 159] on link "帳單列表" at bounding box center [79, 161] width 147 height 37
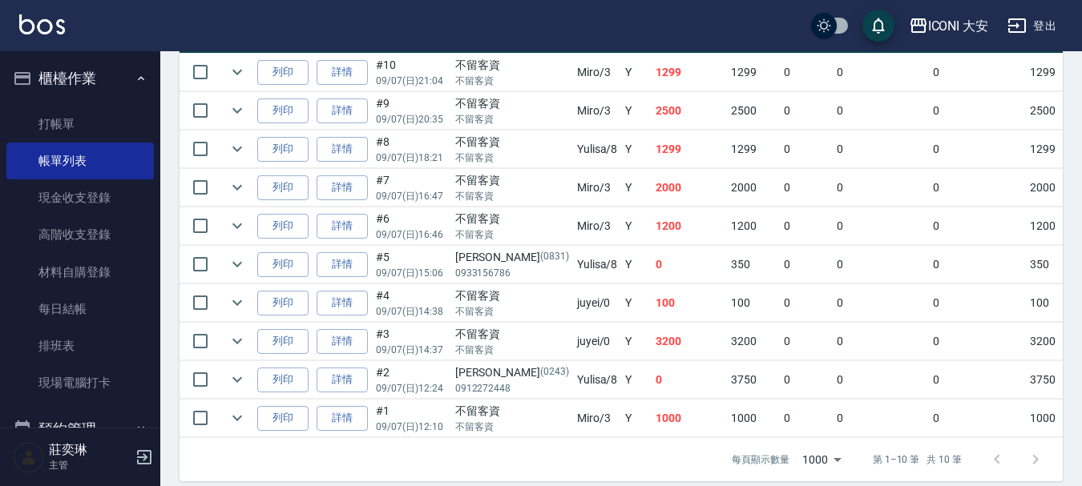
scroll to position [481, 0]
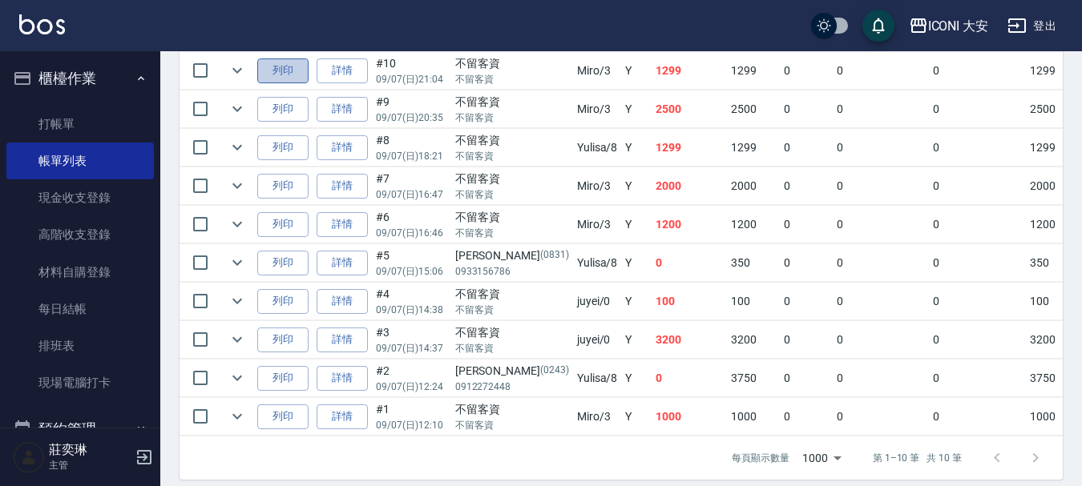
click at [305, 74] on button "列印" at bounding box center [282, 71] width 51 height 25
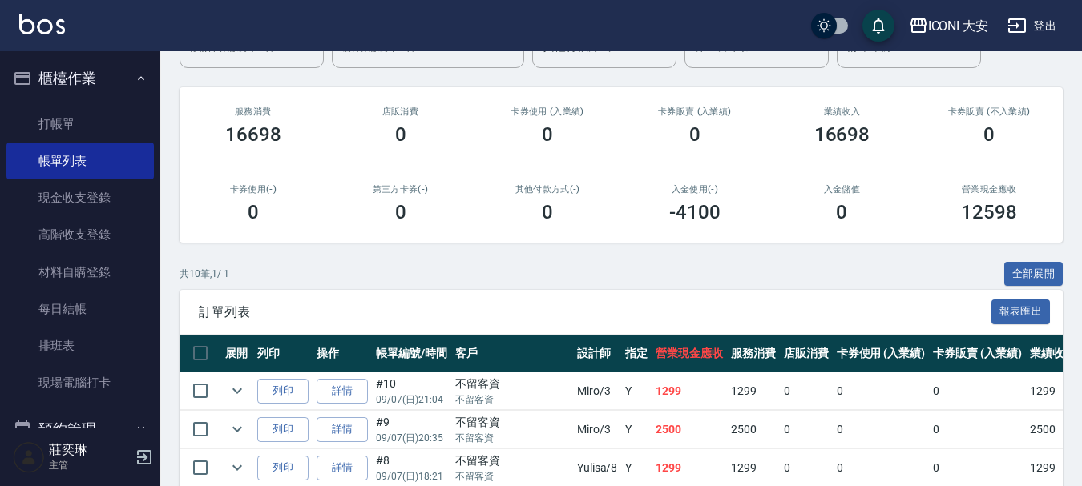
scroll to position [240, 0]
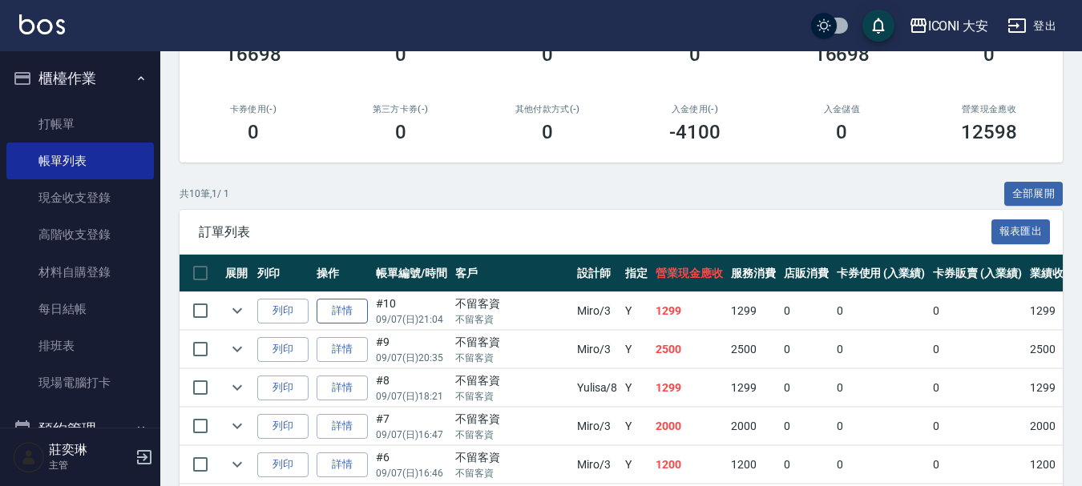
click at [346, 315] on link "詳情" at bounding box center [342, 311] width 51 height 25
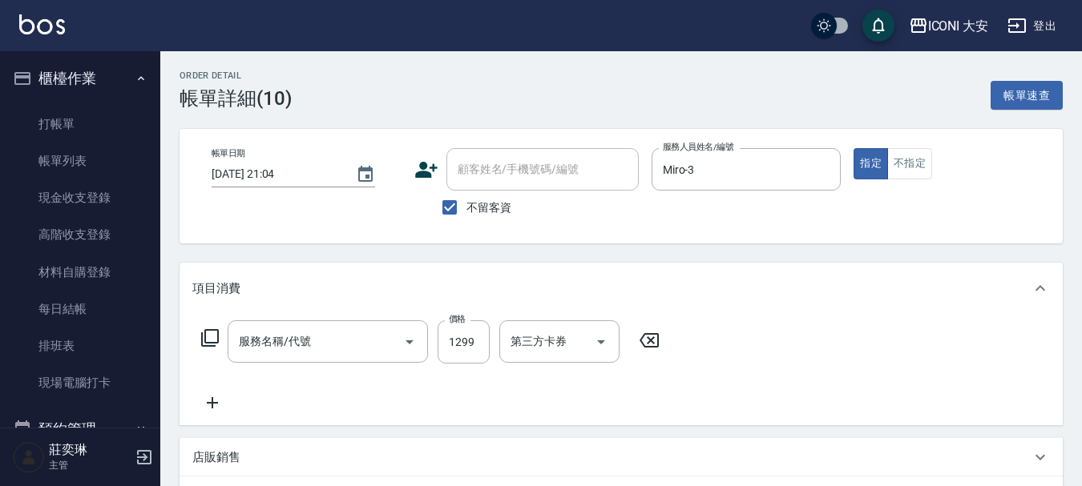
type input "[DATE] 21:04"
checkbox input "true"
type input "Miro-3"
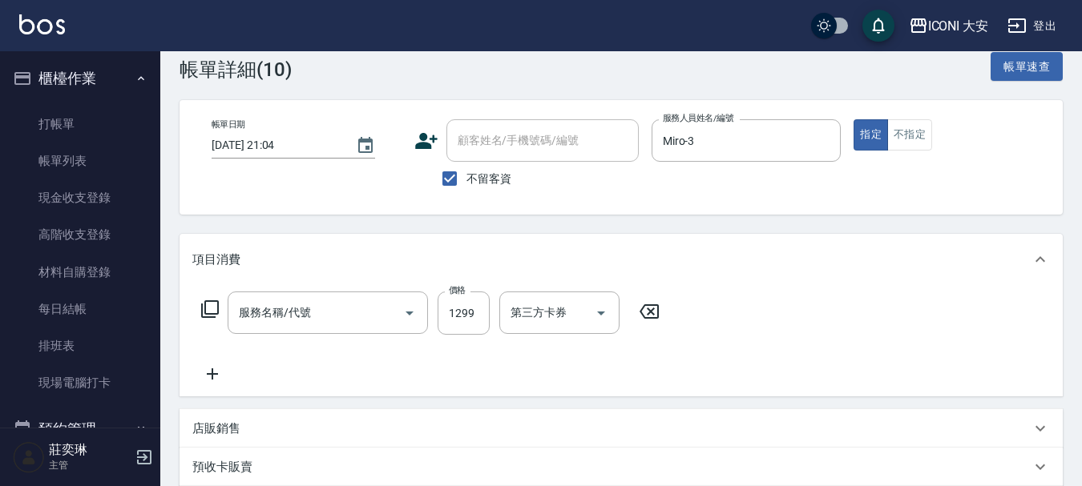
type input "染髮(N301)"
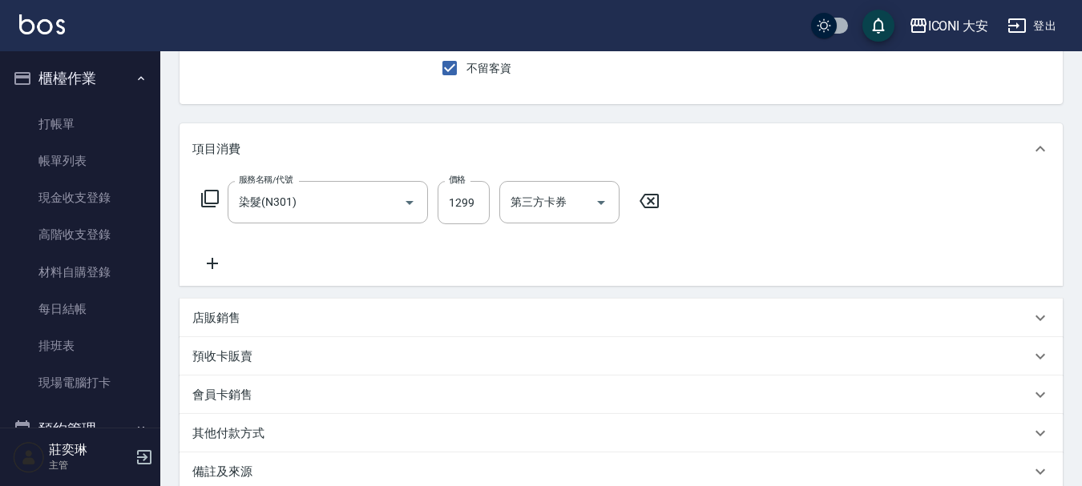
scroll to position [160, 0]
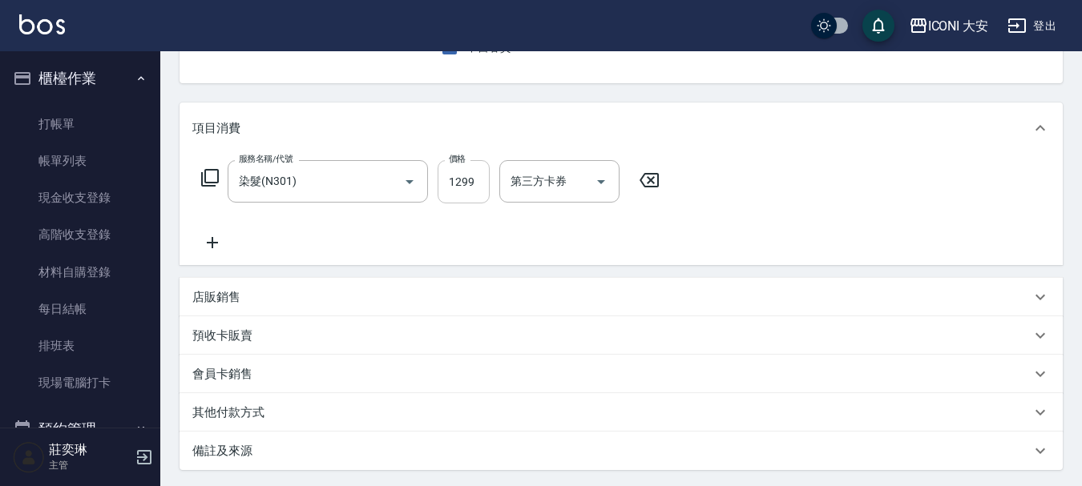
click at [466, 176] on input "1299" at bounding box center [464, 181] width 52 height 43
click at [463, 189] on input "1299" at bounding box center [464, 181] width 52 height 43
click at [469, 189] on input "1299" at bounding box center [464, 181] width 52 height 43
drag, startPoint x: 475, startPoint y: 184, endPoint x: 424, endPoint y: 184, distance: 51.3
click at [424, 184] on div "服務名稱/代號 染髮(N301) 服務名稱/代號 價格 1299 價格 第三方卡券 第三方卡券" at bounding box center [430, 181] width 477 height 43
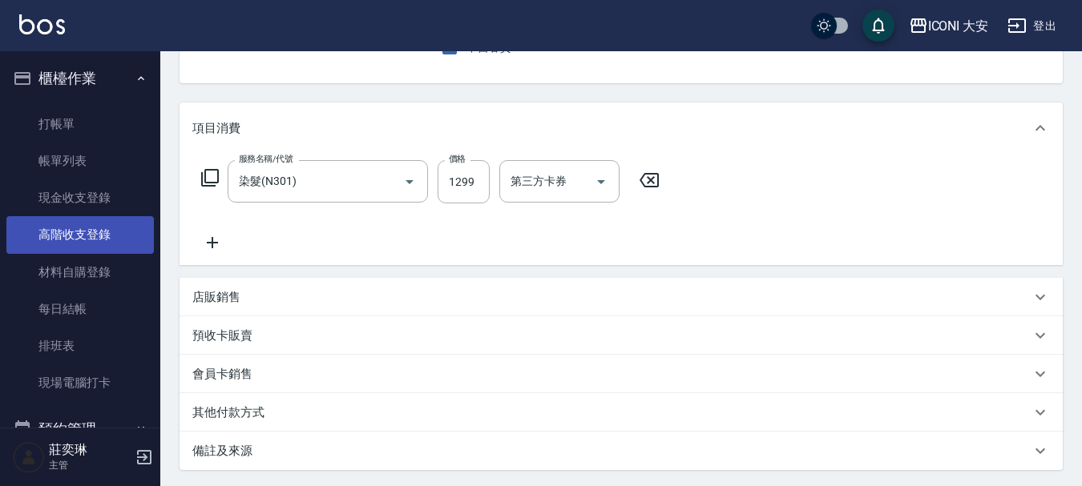
scroll to position [80, 0]
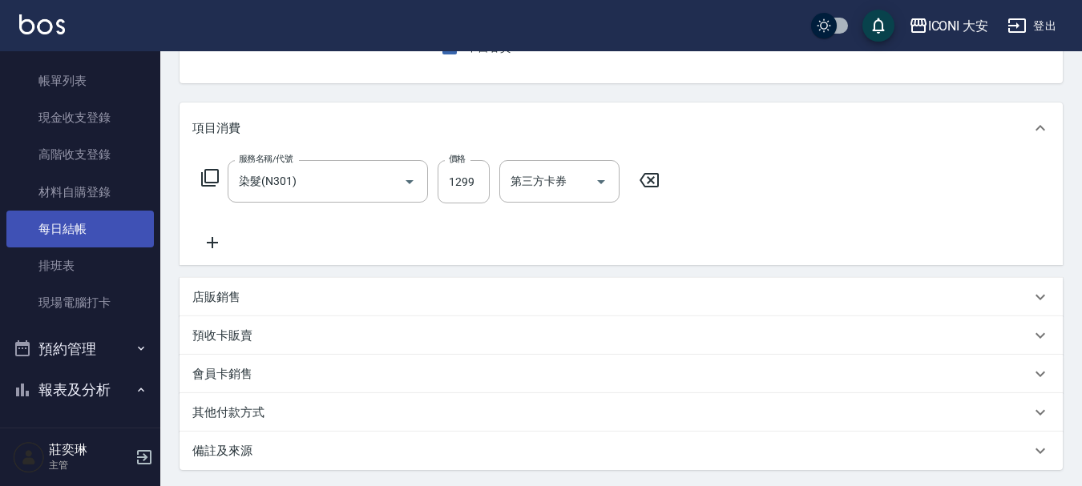
click at [79, 232] on link "每日結帳" at bounding box center [79, 229] width 147 height 37
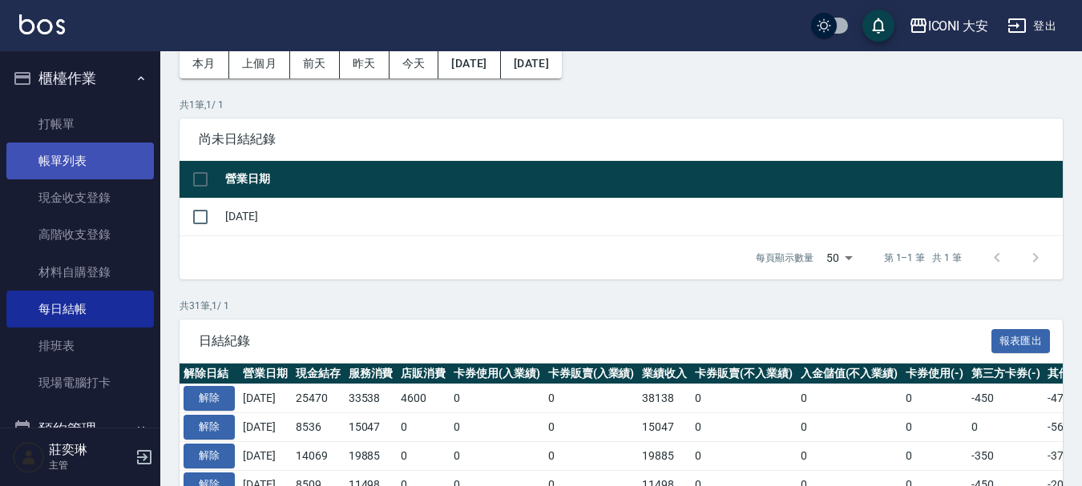
click at [74, 152] on link "帳單列表" at bounding box center [79, 161] width 147 height 37
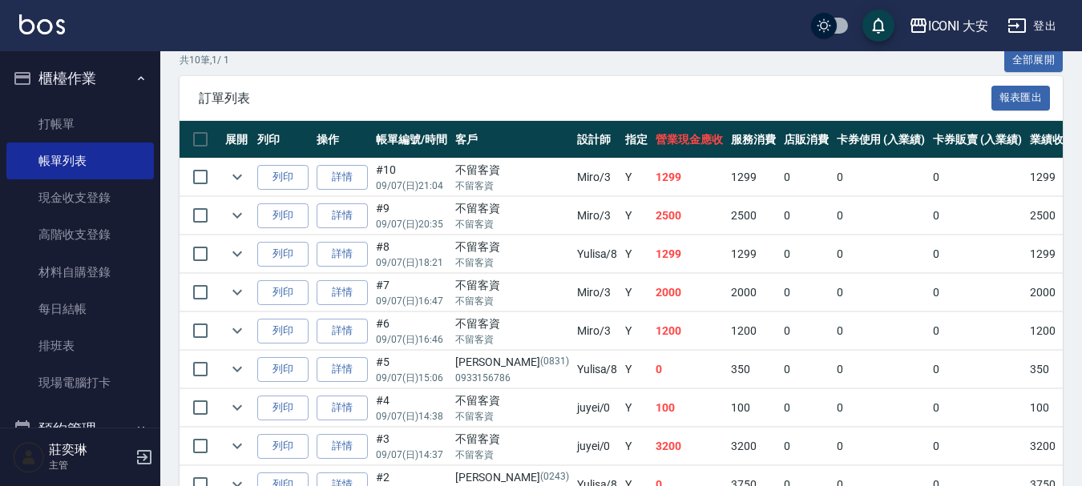
scroll to position [401, 0]
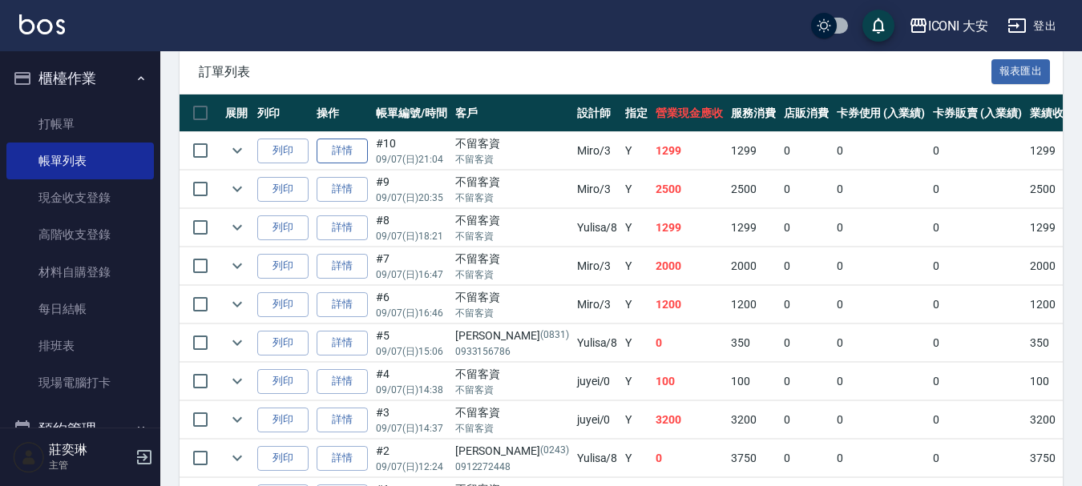
click at [344, 151] on link "詳情" at bounding box center [342, 151] width 51 height 25
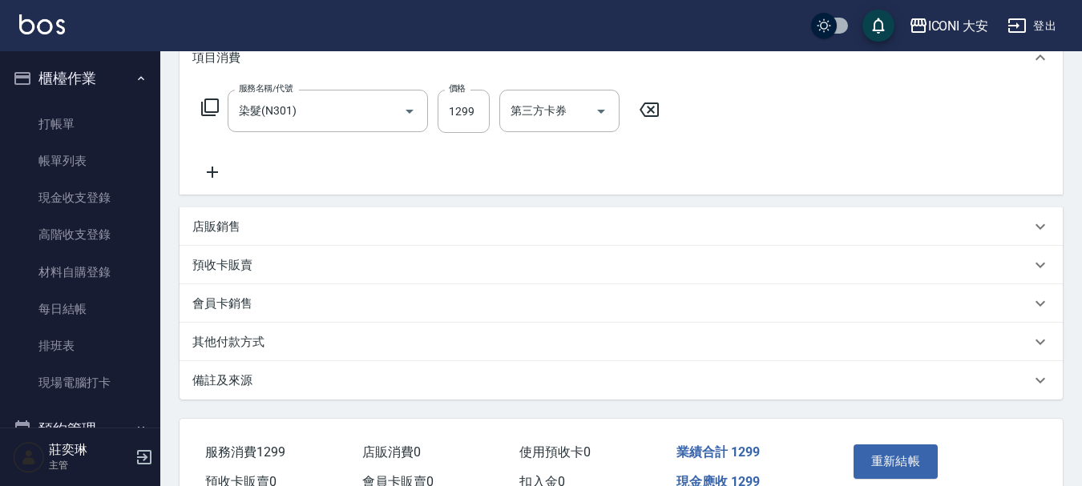
scroll to position [240, 0]
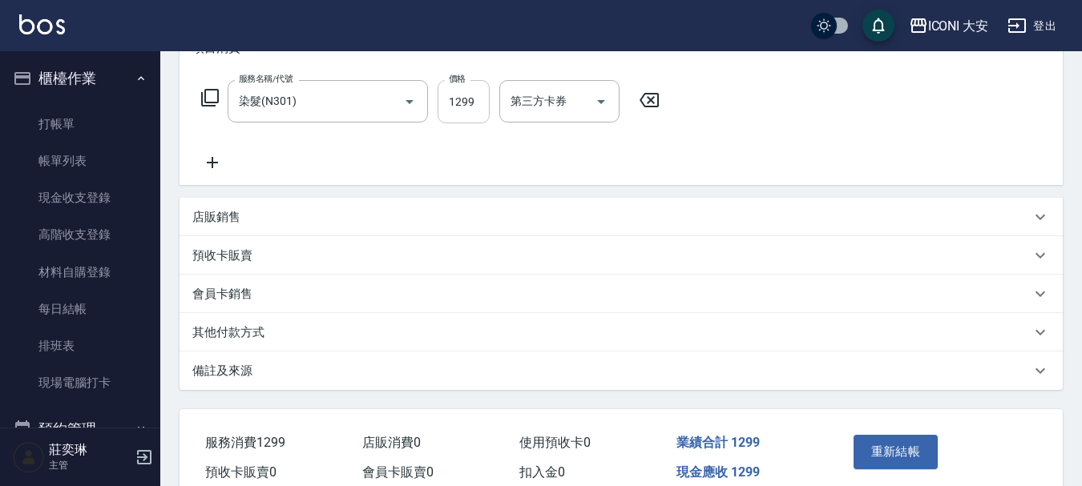
click at [466, 107] on input "1299" at bounding box center [464, 101] width 52 height 43
drag, startPoint x: 466, startPoint y: 107, endPoint x: 432, endPoint y: 95, distance: 36.5
click at [465, 107] on input "1299" at bounding box center [464, 101] width 52 height 43
drag, startPoint x: 431, startPoint y: 95, endPoint x: 506, endPoint y: 101, distance: 75.6
click at [506, 101] on div "服務名稱/代號 染髮(N301) 服務名稱/代號 價格 1299 價格 第三方卡券 第三方卡券" at bounding box center [430, 101] width 477 height 43
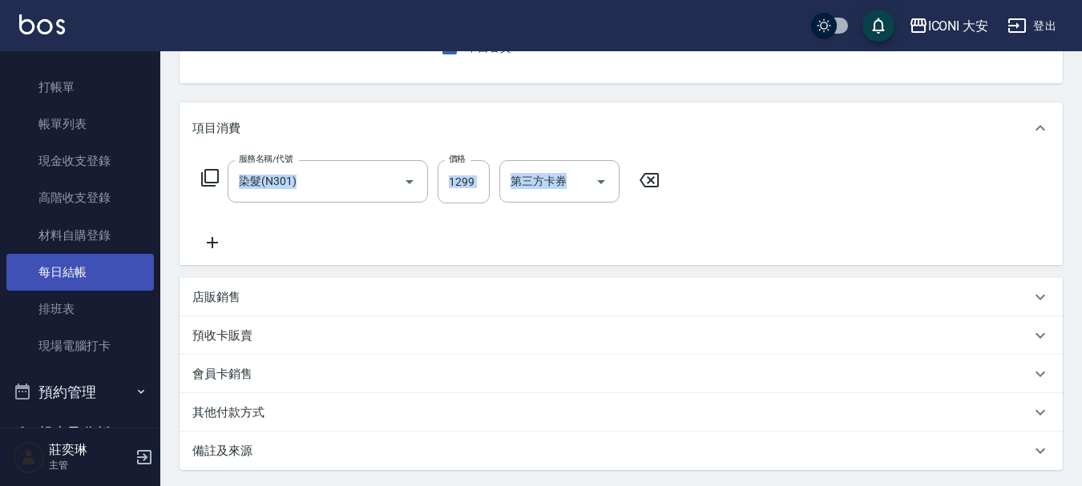
scroll to position [0, 0]
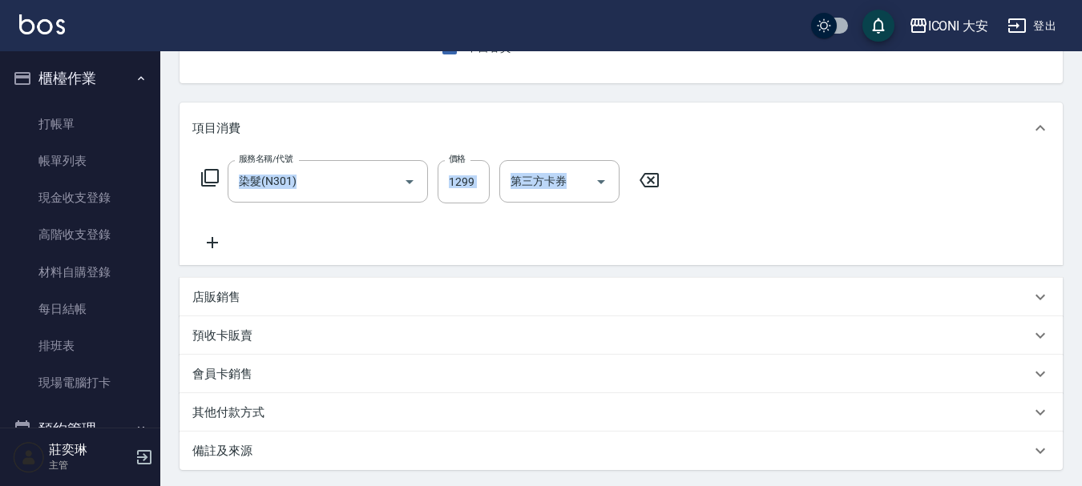
click at [494, 185] on div "服務名稱/代號 染髮(N301) 服務名稱/代號 價格 1299 價格 第三方卡券 第三方卡券" at bounding box center [430, 181] width 477 height 43
click at [467, 185] on input "1299" at bounding box center [464, 181] width 52 height 43
drag, startPoint x: 466, startPoint y: 185, endPoint x: 438, endPoint y: 196, distance: 30.2
click at [438, 196] on input "1299" at bounding box center [464, 181] width 52 height 43
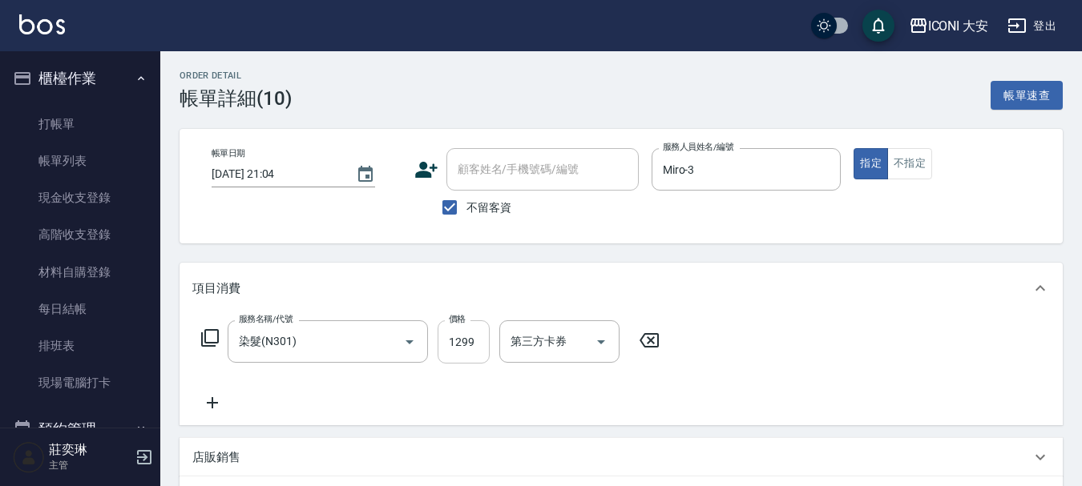
click at [466, 337] on input "1299" at bounding box center [464, 342] width 52 height 43
drag, startPoint x: 462, startPoint y: 350, endPoint x: 185, endPoint y: 189, distance: 320.7
click at [185, 189] on div "帳單日期 [DATE] 21:04 顧客姓名/手機號碼/編號 顧客姓名/手機號碼/編號 不留客資 服務人員姓名/編號 [PERSON_NAME]-3 服務人員…" at bounding box center [621, 186] width 883 height 115
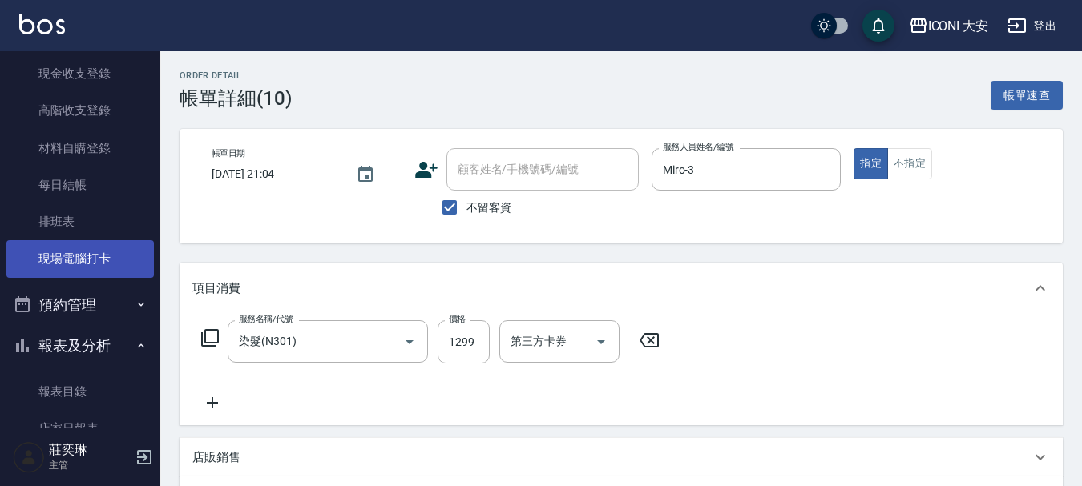
scroll to position [160, 0]
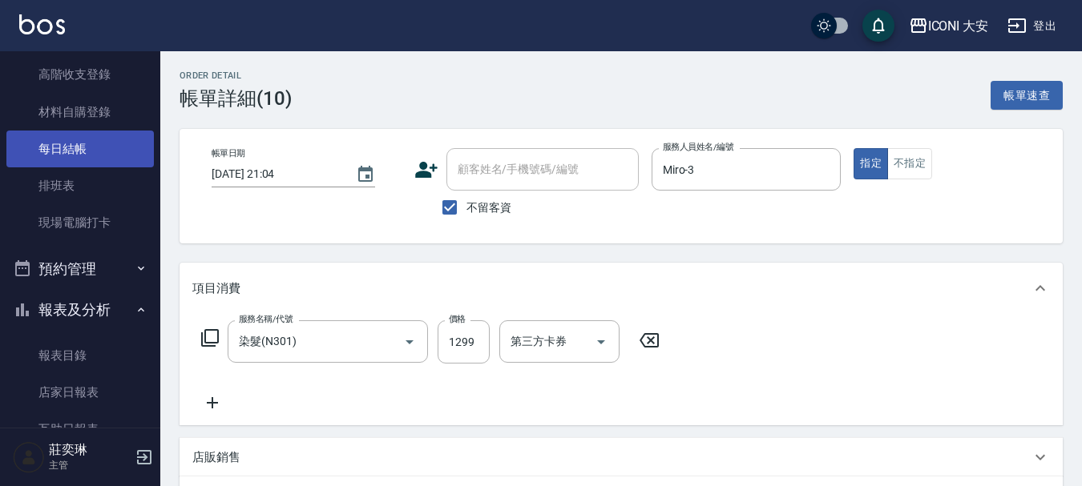
click at [91, 157] on link "每日結帳" at bounding box center [79, 149] width 147 height 37
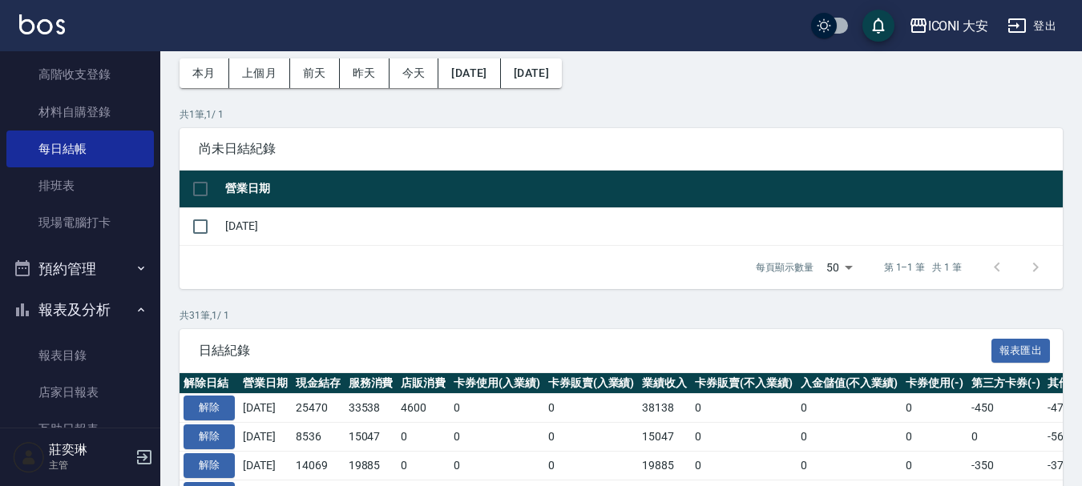
scroll to position [80, 0]
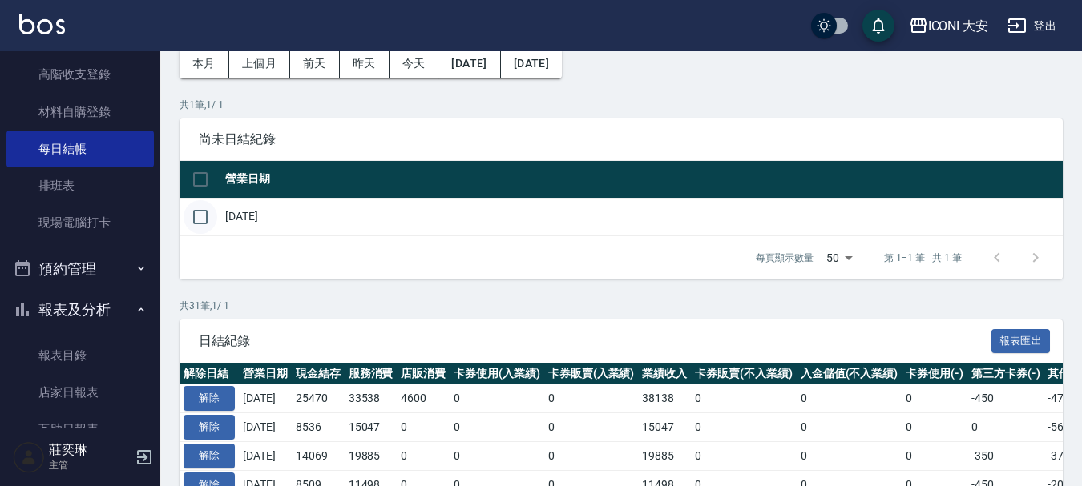
click at [204, 219] on input "checkbox" at bounding box center [201, 217] width 34 height 34
checkbox input "true"
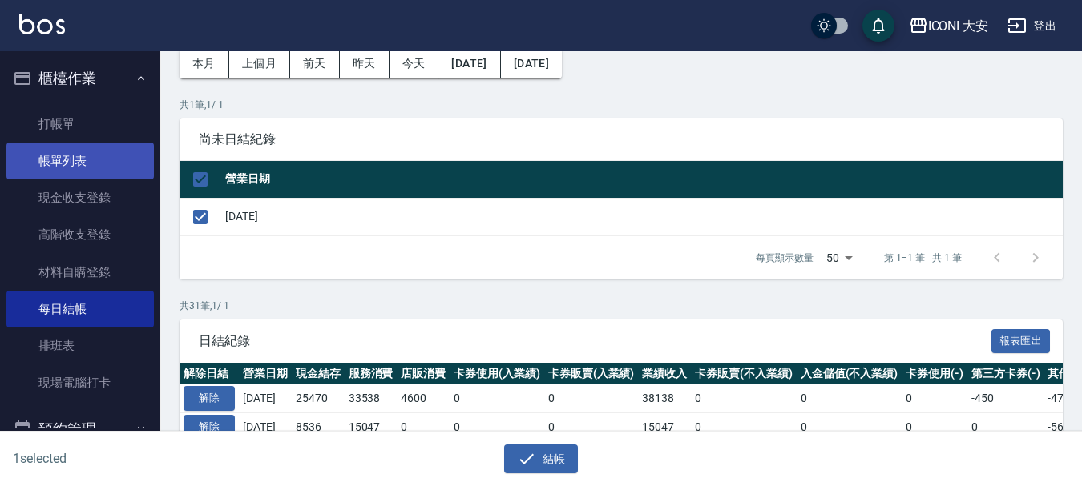
click at [93, 148] on link "帳單列表" at bounding box center [79, 161] width 147 height 37
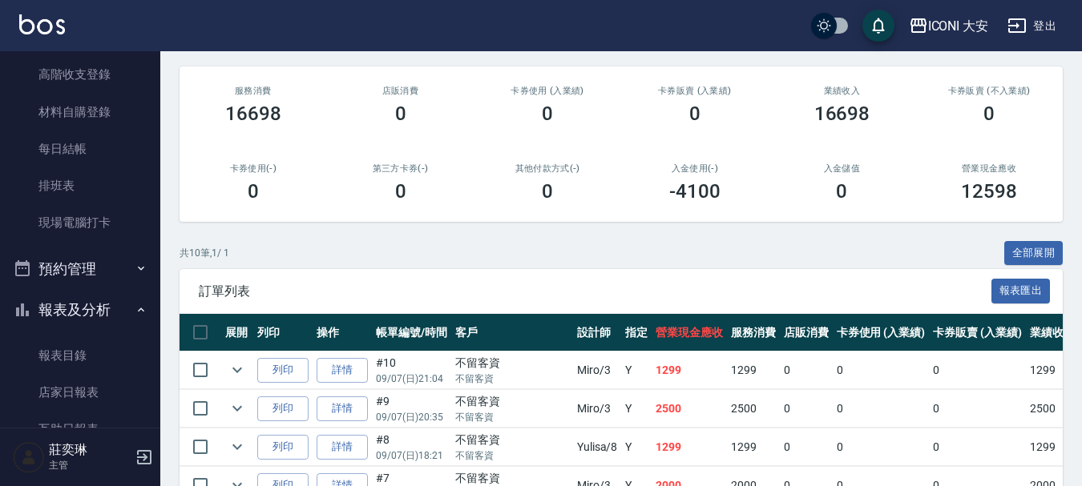
scroll to position [401, 0]
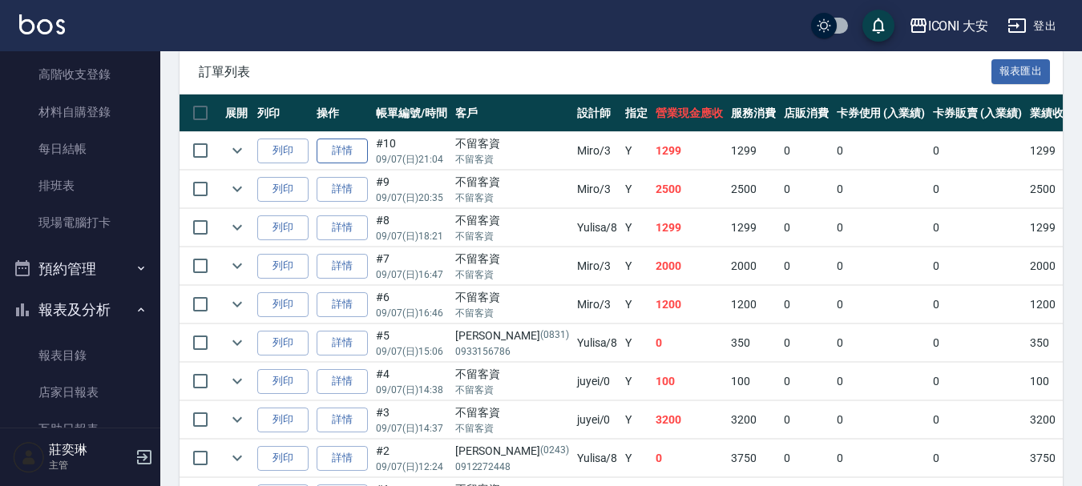
click at [338, 152] on link "詳情" at bounding box center [342, 151] width 51 height 25
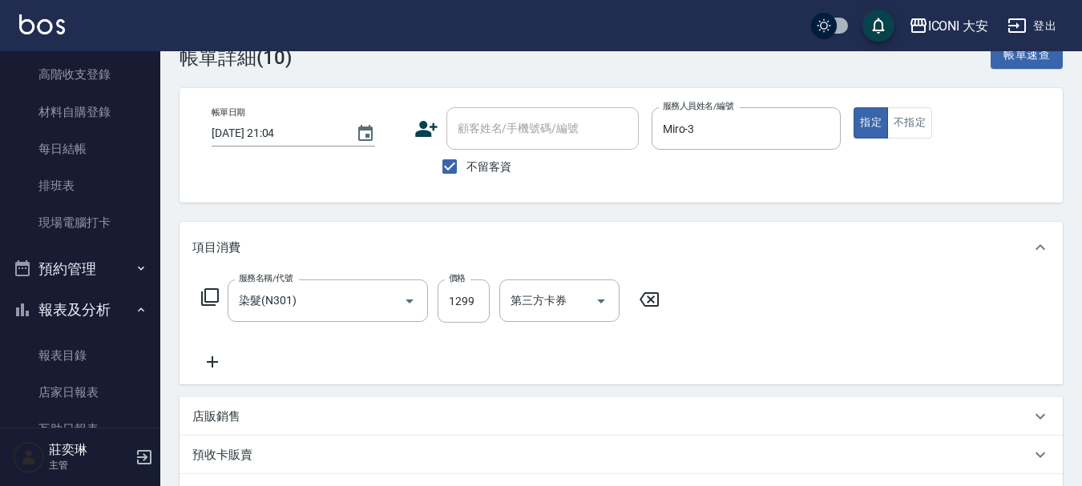
scroll to position [80, 0]
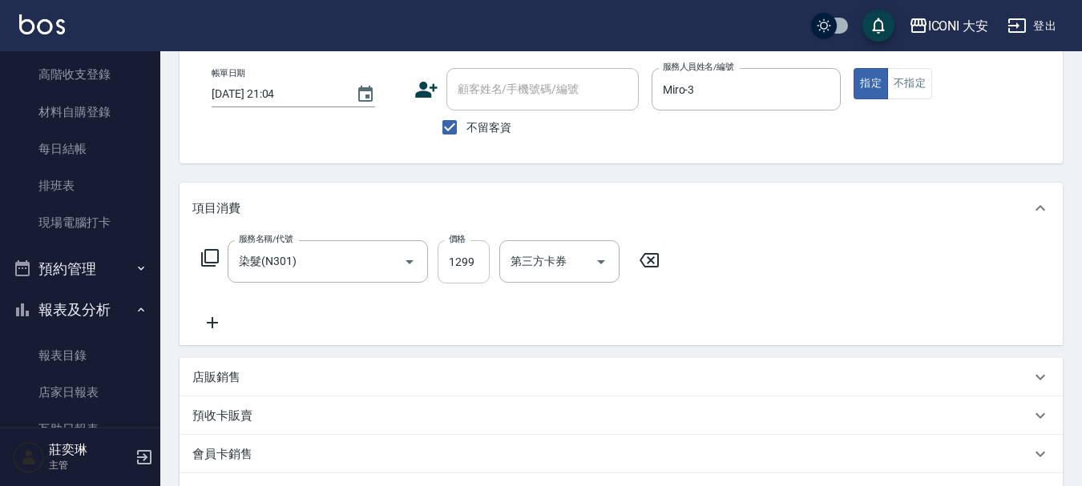
click at [448, 257] on input "1299" at bounding box center [464, 261] width 52 height 43
click at [453, 263] on input "1299" at bounding box center [464, 261] width 52 height 43
drag, startPoint x: 453, startPoint y: 267, endPoint x: 442, endPoint y: 262, distance: 12.2
click at [451, 267] on input "1299" at bounding box center [464, 261] width 52 height 43
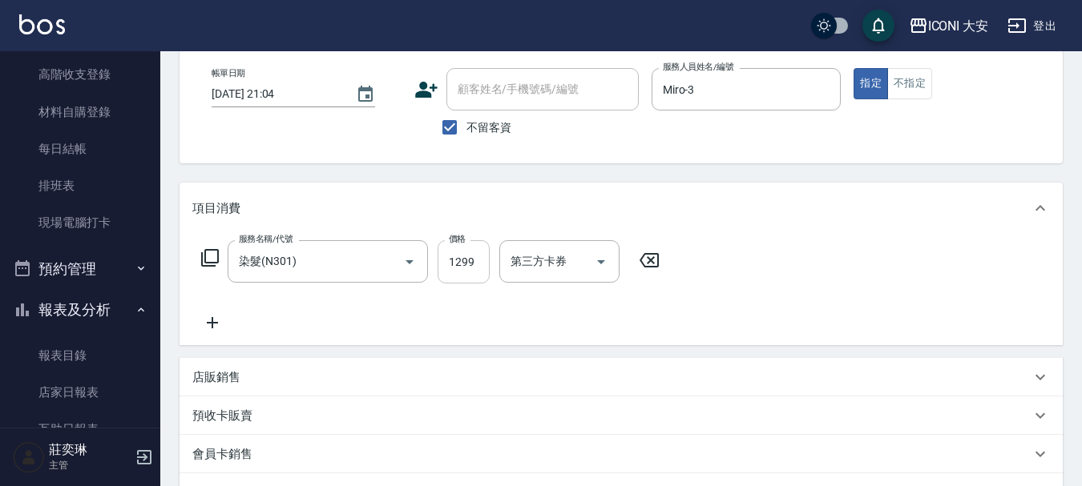
click at [441, 261] on input "1299" at bounding box center [464, 261] width 52 height 43
click at [450, 260] on input "1299" at bounding box center [464, 261] width 52 height 43
click at [455, 259] on input "1299" at bounding box center [464, 261] width 52 height 43
click at [458, 259] on input "1299" at bounding box center [464, 261] width 52 height 43
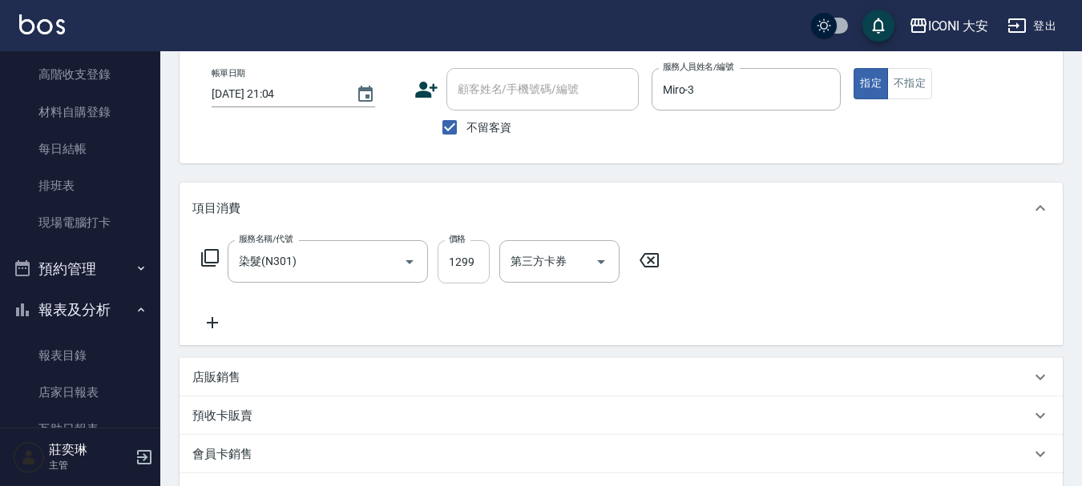
click at [461, 258] on input "1299" at bounding box center [464, 261] width 52 height 43
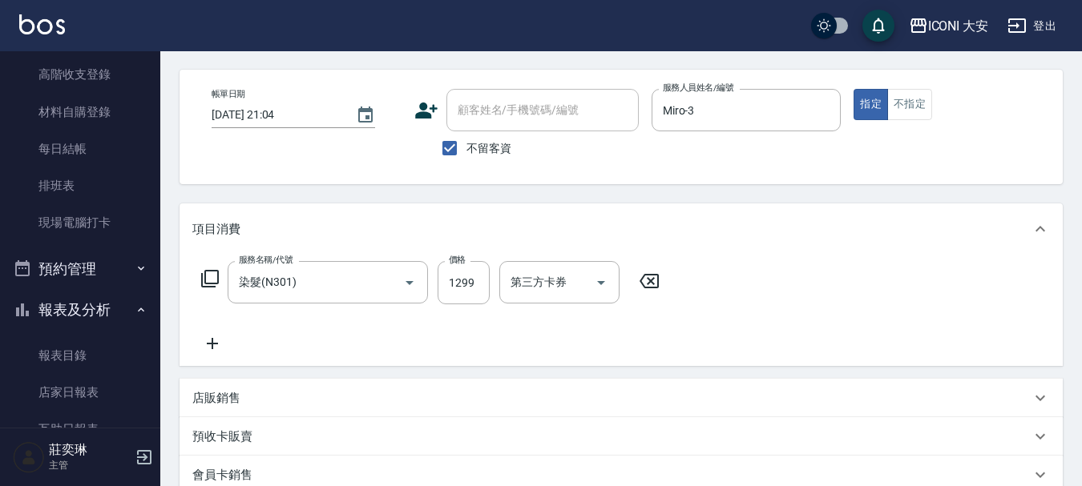
scroll to position [0, 0]
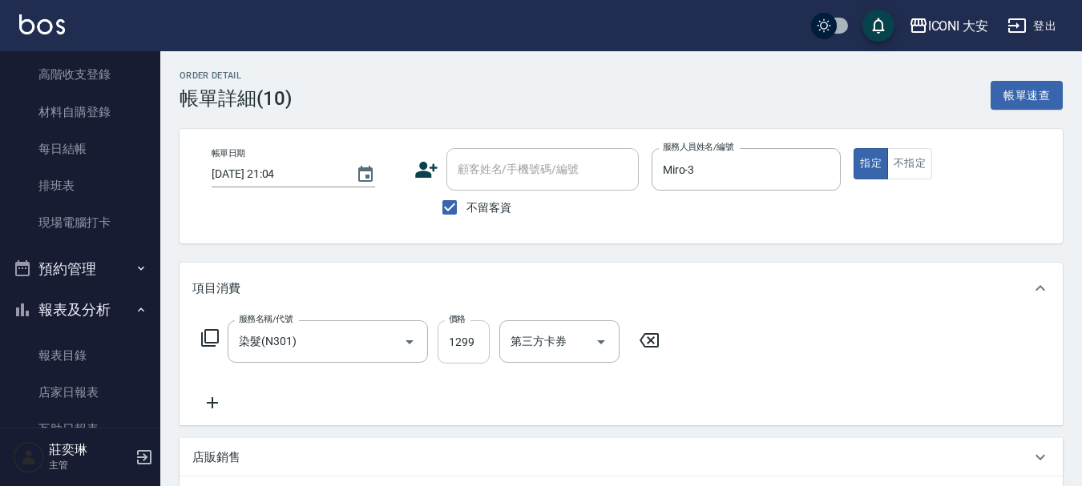
click at [486, 345] on input "1299" at bounding box center [464, 342] width 52 height 43
click at [479, 342] on input "1299" at bounding box center [464, 342] width 52 height 43
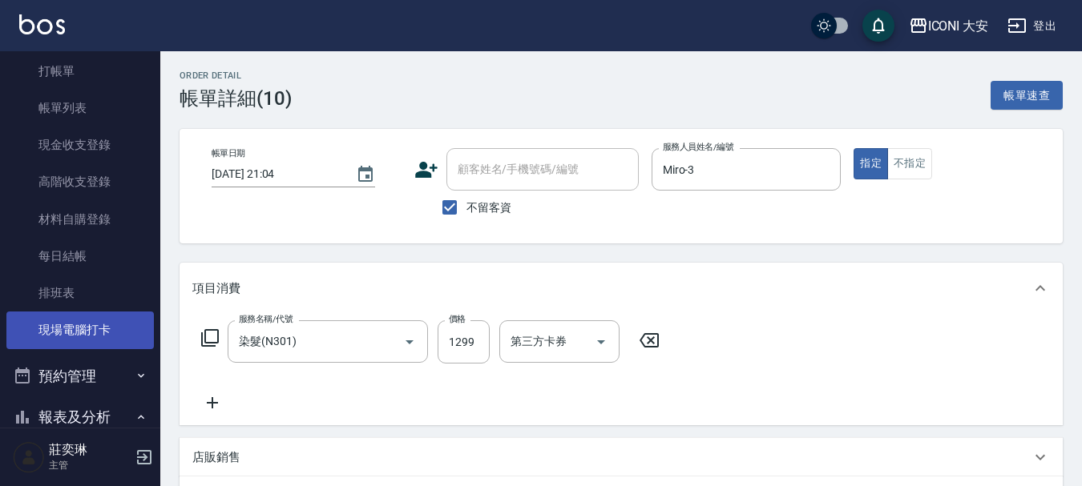
scroll to position [80, 0]
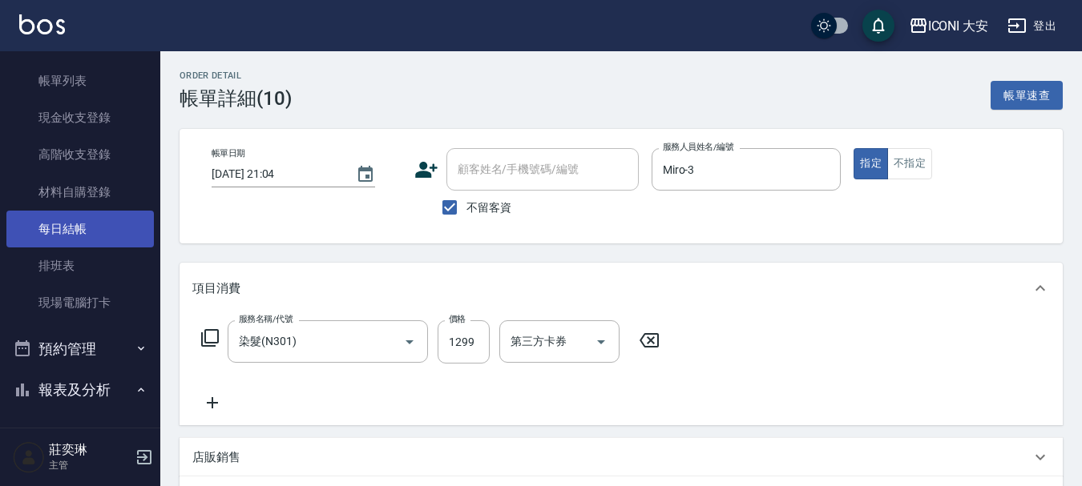
click at [87, 233] on link "每日結帳" at bounding box center [79, 229] width 147 height 37
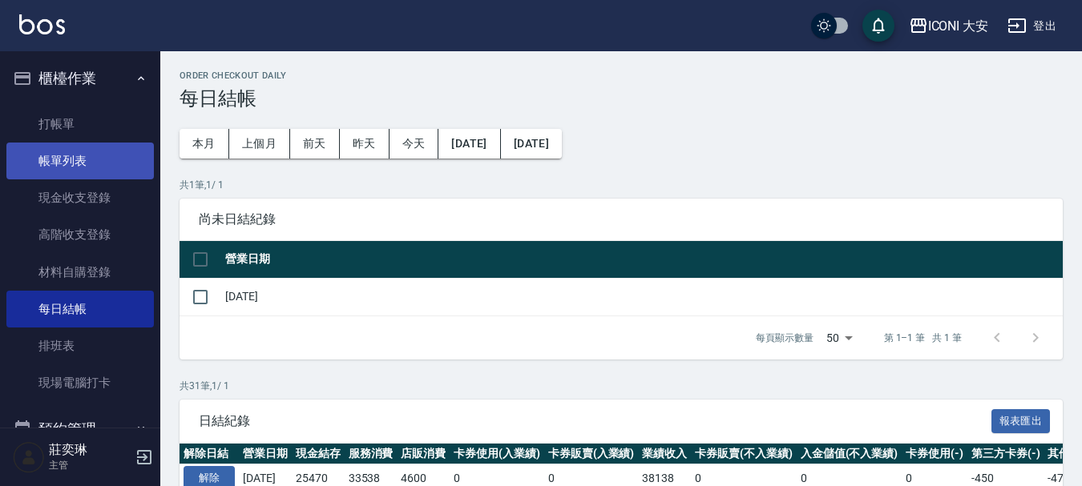
click at [81, 160] on link "帳單列表" at bounding box center [79, 161] width 147 height 37
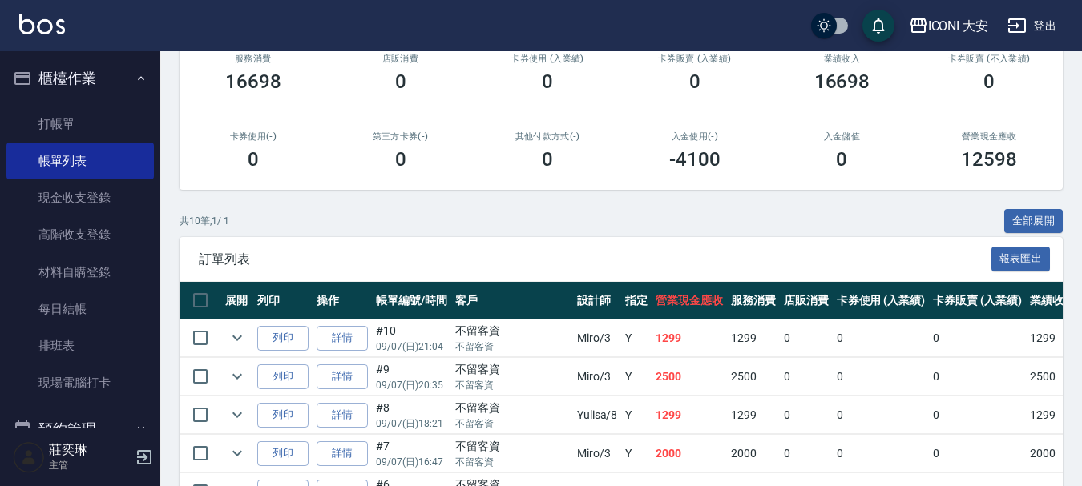
scroll to position [240, 0]
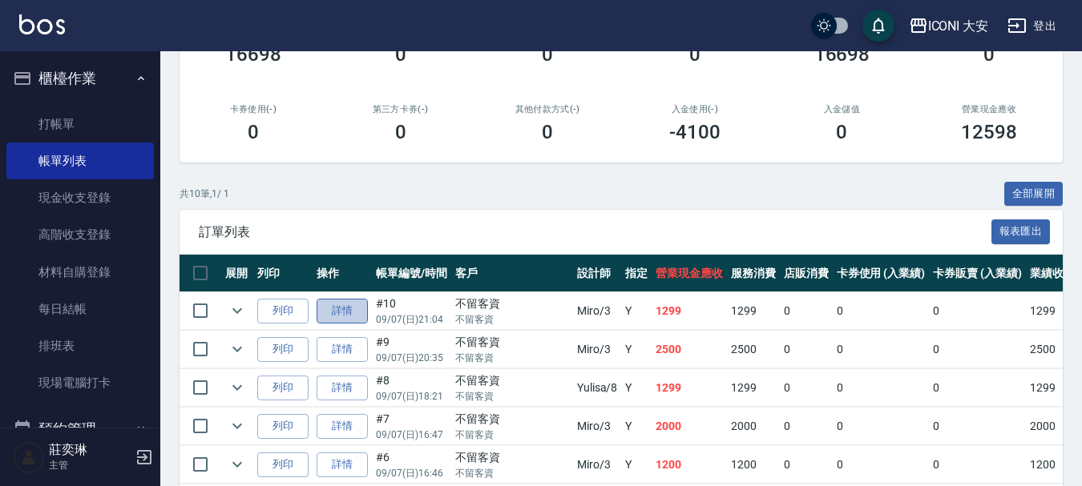
click at [347, 308] on link "詳情" at bounding box center [342, 311] width 51 height 25
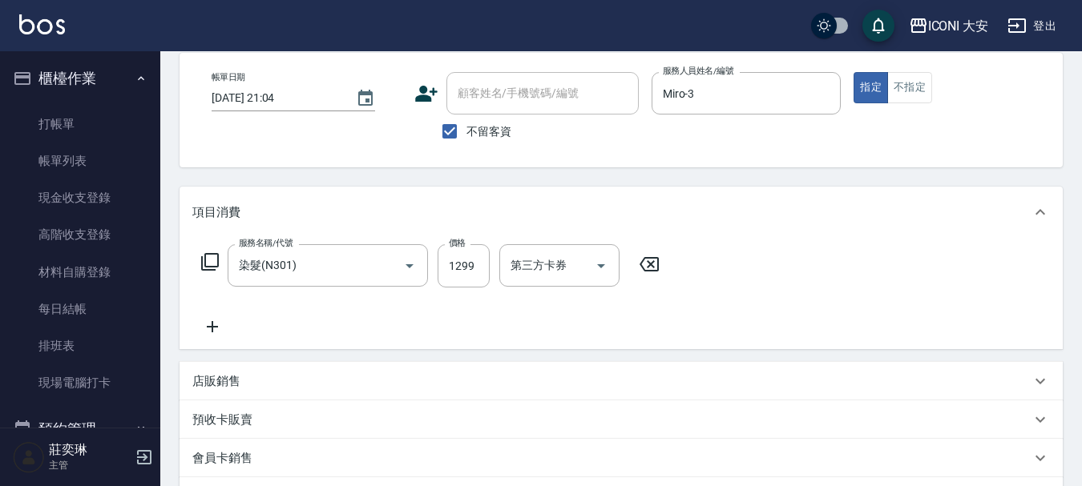
scroll to position [80, 0]
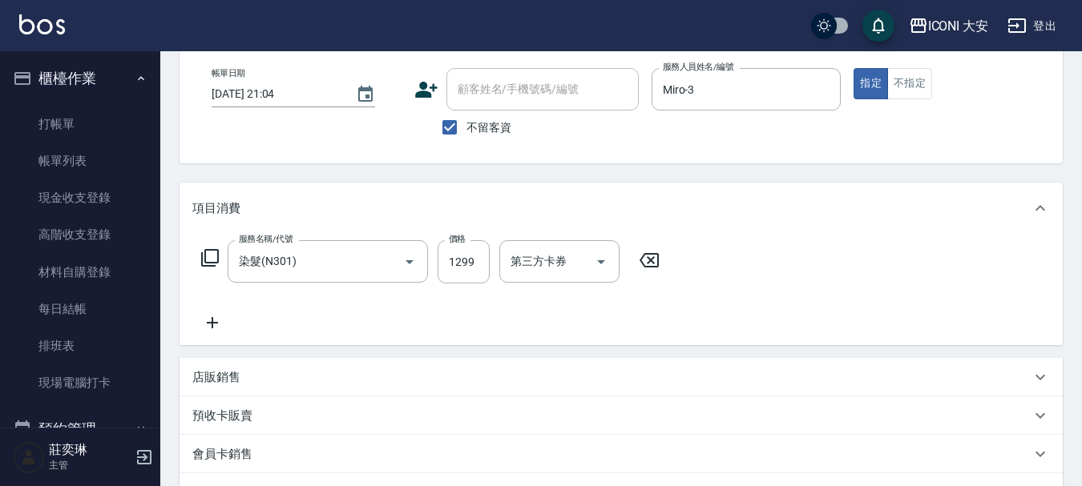
click at [468, 325] on div "服務名稱/代號 染髮(N301) 服務名稱/代號 價格 1299 價格 第三方卡券 第三方卡券" at bounding box center [430, 286] width 477 height 92
click at [461, 270] on input "1299" at bounding box center [464, 261] width 52 height 43
click at [457, 272] on input "1299" at bounding box center [464, 261] width 52 height 43
click at [449, 262] on input "1299" at bounding box center [464, 261] width 52 height 43
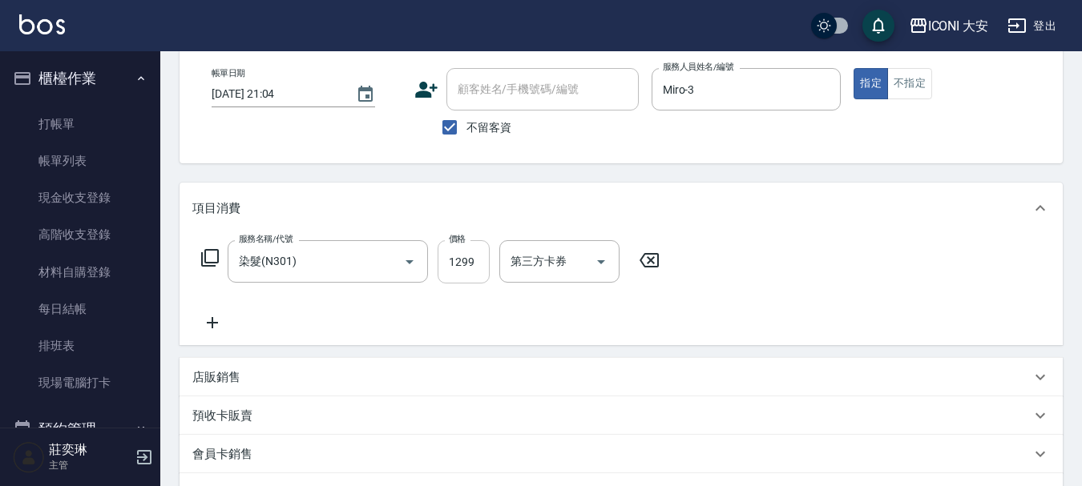
click at [449, 258] on input "1299" at bounding box center [464, 261] width 52 height 43
drag, startPoint x: 449, startPoint y: 260, endPoint x: 470, endPoint y: 267, distance: 22.6
click at [470, 267] on input "1299" at bounding box center [464, 261] width 52 height 43
click at [472, 267] on input "1299" at bounding box center [464, 261] width 52 height 43
click at [470, 267] on input "1299" at bounding box center [464, 261] width 52 height 43
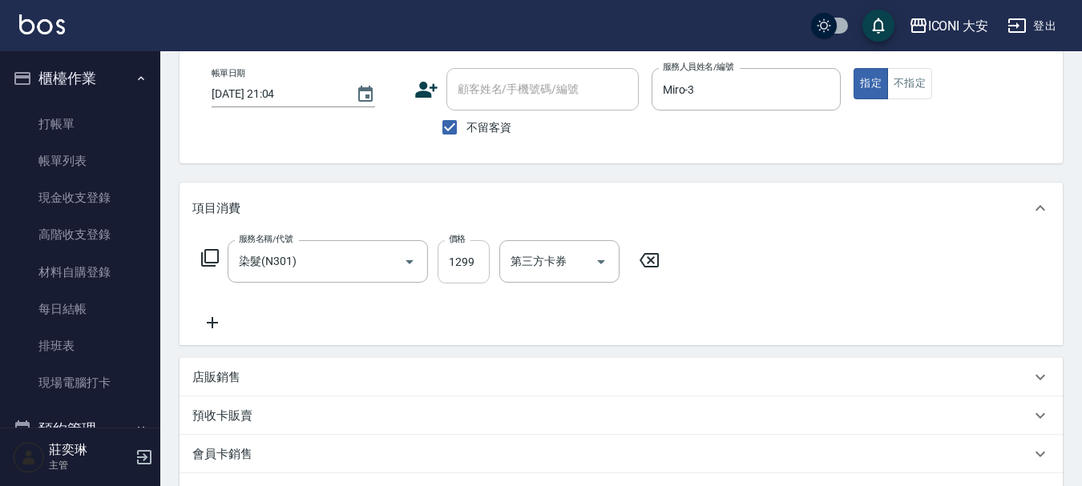
click at [470, 267] on input "1299" at bounding box center [464, 261] width 52 height 43
drag, startPoint x: 471, startPoint y: 257, endPoint x: 239, endPoint y: 170, distance: 248.3
click at [239, 170] on div "Order detail 帳單詳細 (10) 帳單速查 帳單日期 [DATE] 21:04 顧客姓名/手機號碼/編號 顧客姓名/手機號碼/編號 不留客資 服務…" at bounding box center [621, 343] width 922 height 745
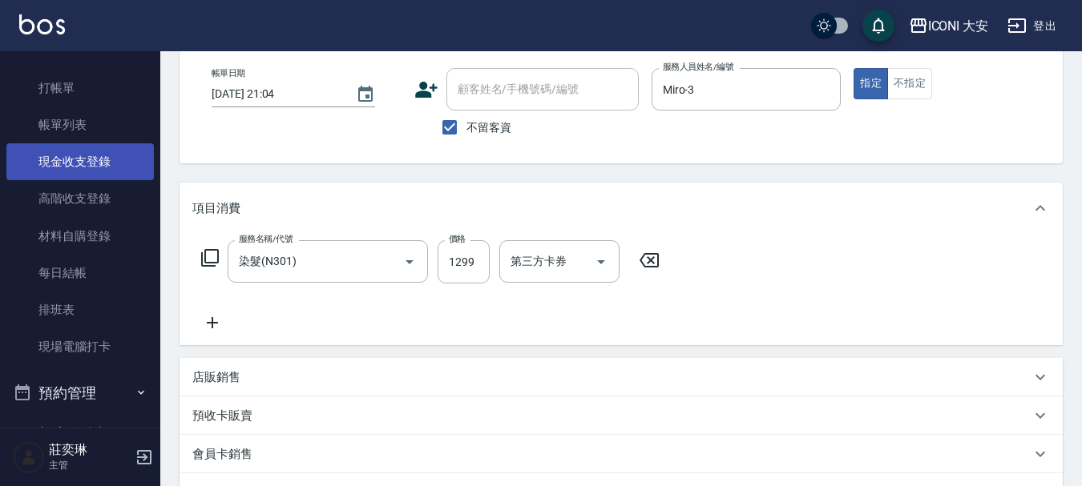
scroll to position [0, 0]
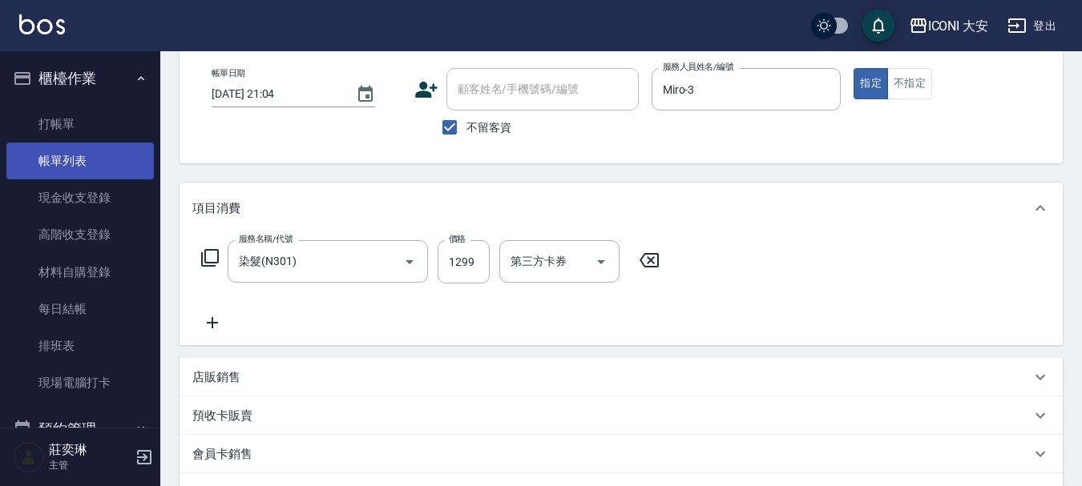
click at [75, 168] on link "帳單列表" at bounding box center [79, 161] width 147 height 37
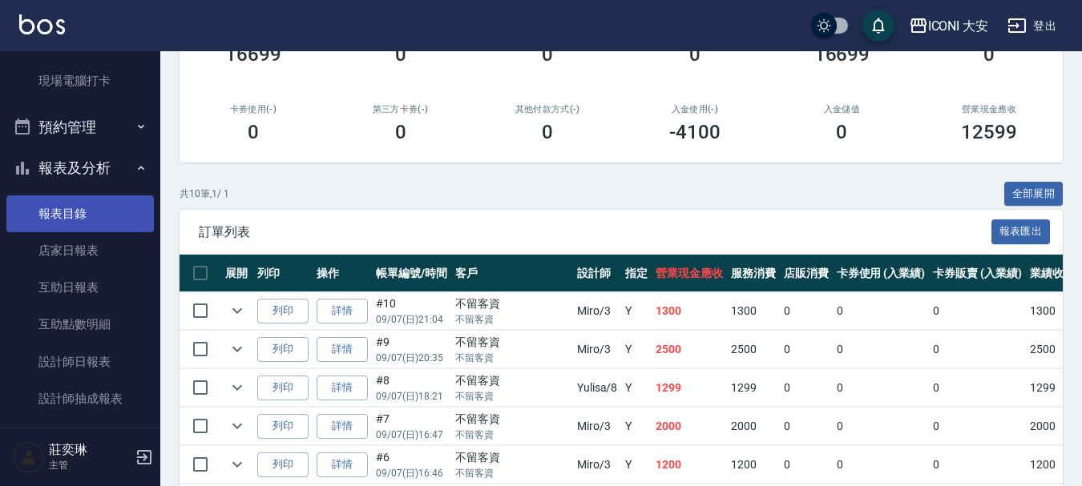
scroll to position [321, 0]
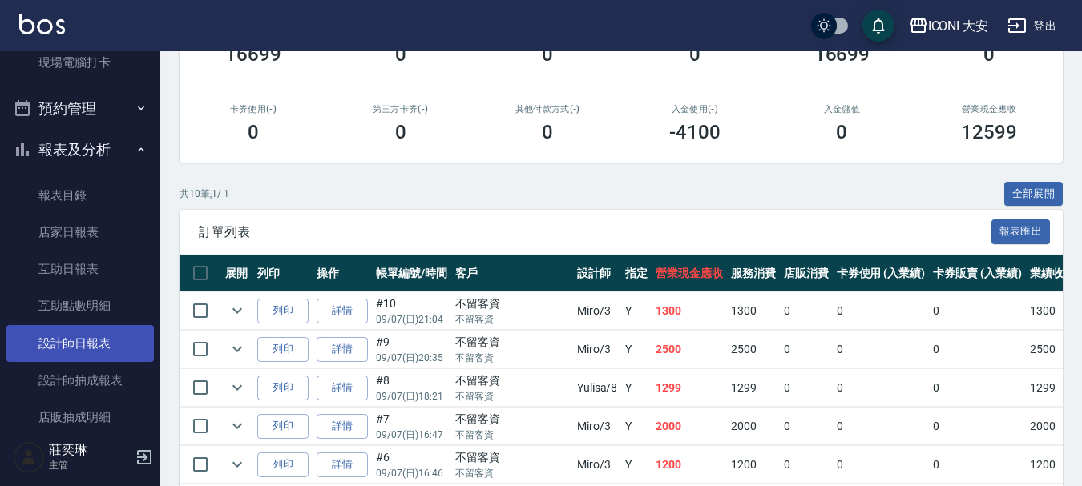
click at [95, 334] on link "設計師日報表" at bounding box center [79, 343] width 147 height 37
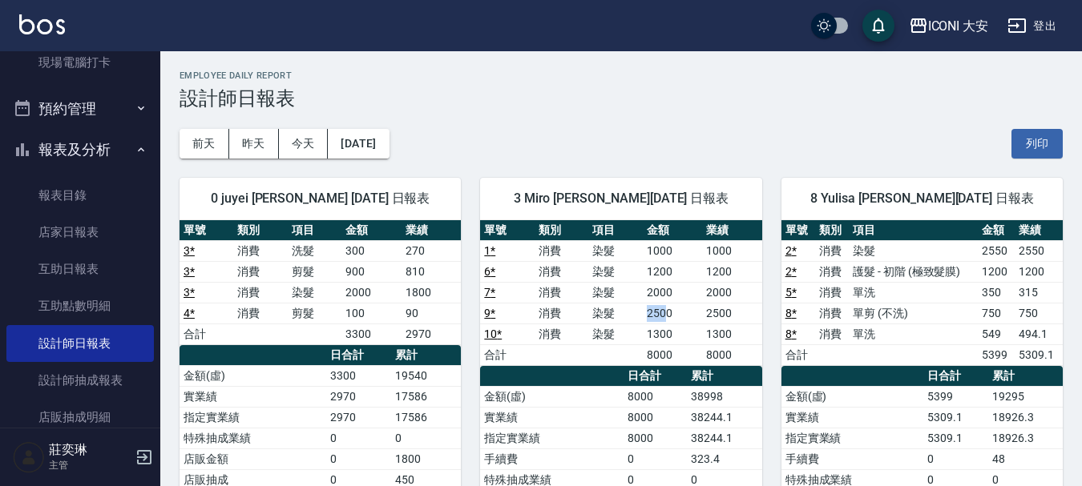
drag, startPoint x: 648, startPoint y: 316, endPoint x: 668, endPoint y: 316, distance: 20.8
click at [668, 316] on td "2500" at bounding box center [672, 313] width 59 height 21
drag, startPoint x: 343, startPoint y: 330, endPoint x: 392, endPoint y: 338, distance: 49.5
click at [392, 338] on td "3300" at bounding box center [370, 334] width 59 height 21
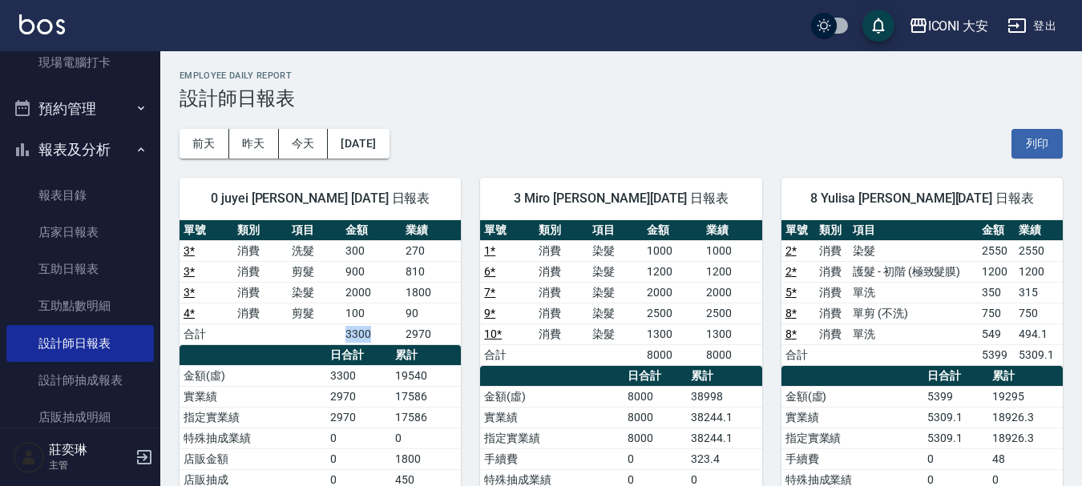
click at [392, 338] on td "3300" at bounding box center [370, 334] width 59 height 21
drag, startPoint x: 571, startPoint y: 330, endPoint x: 640, endPoint y: 329, distance: 68.9
click at [640, 329] on tr "10 * 消費 染髮 1300 1300" at bounding box center [620, 334] width 281 height 21
click at [640, 329] on td "染髮" at bounding box center [615, 334] width 54 height 21
drag, startPoint x: 647, startPoint y: 358, endPoint x: 672, endPoint y: 356, distance: 25.8
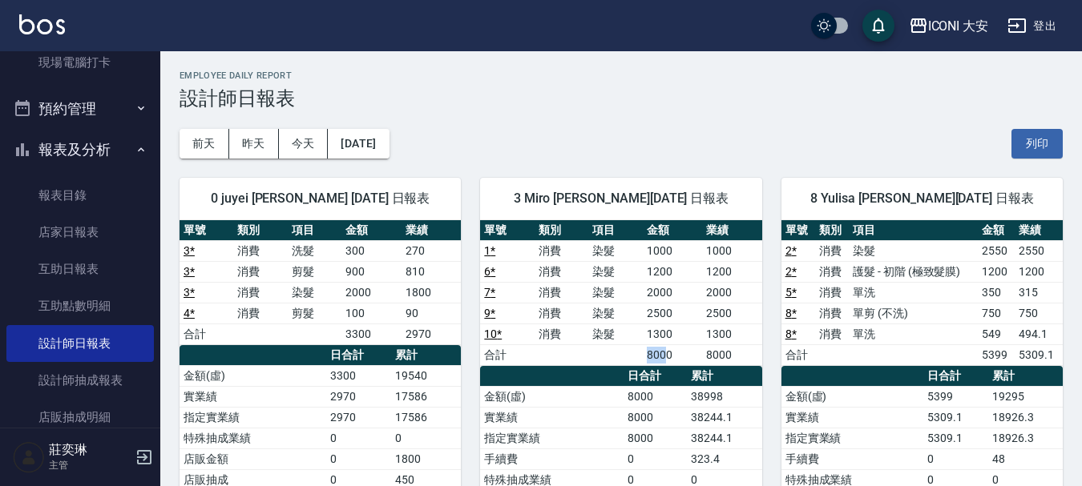
click at [672, 356] on td "8000" at bounding box center [672, 355] width 59 height 21
drag, startPoint x: 630, startPoint y: 342, endPoint x: 734, endPoint y: 352, distance: 104.6
click at [734, 352] on tbody "1 * 消費 染髮 1000 1000 6 * 消費 染髮 1200 1200 7 * 消費 染髮 2000 2000 9 * 消費 染髮 2500 2500…" at bounding box center [620, 302] width 281 height 125
click at [734, 352] on td "8000" at bounding box center [731, 355] width 59 height 21
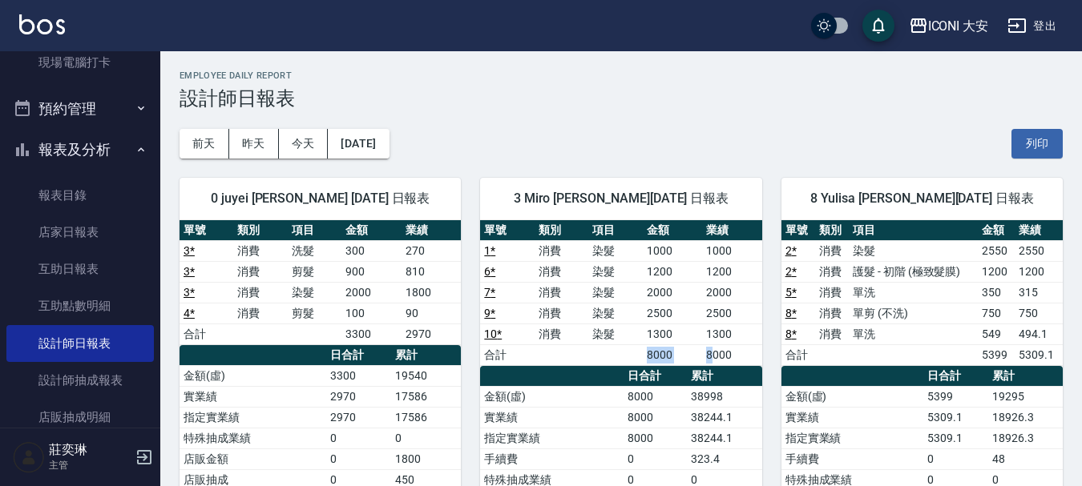
drag, startPoint x: 616, startPoint y: 349, endPoint x: 719, endPoint y: 365, distance: 103.8
click at [718, 365] on tr "合計 8000 8000" at bounding box center [620, 355] width 281 height 21
click at [719, 365] on td "8000" at bounding box center [731, 355] width 59 height 21
drag, startPoint x: 652, startPoint y: 327, endPoint x: 686, endPoint y: 325, distance: 33.7
click at [686, 325] on td "1300" at bounding box center [672, 334] width 59 height 21
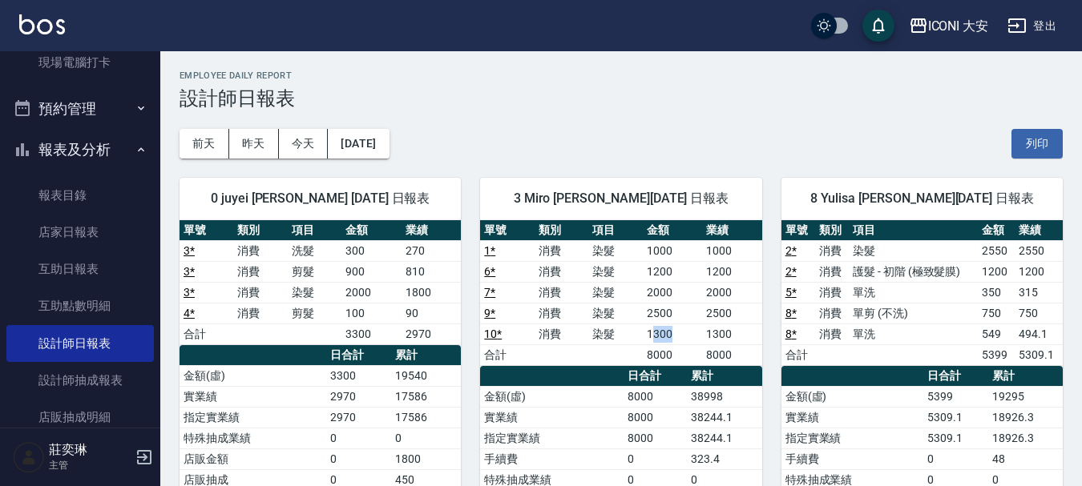
click at [686, 325] on td "1300" at bounding box center [672, 334] width 59 height 21
drag, startPoint x: 631, startPoint y: 312, endPoint x: 700, endPoint y: 317, distance: 69.1
click at [700, 317] on tr "9 * 消費 染髮 2500 2500" at bounding box center [620, 313] width 281 height 21
click at [700, 317] on td "2500" at bounding box center [672, 313] width 59 height 21
drag, startPoint x: 602, startPoint y: 301, endPoint x: 692, endPoint y: 301, distance: 90.6
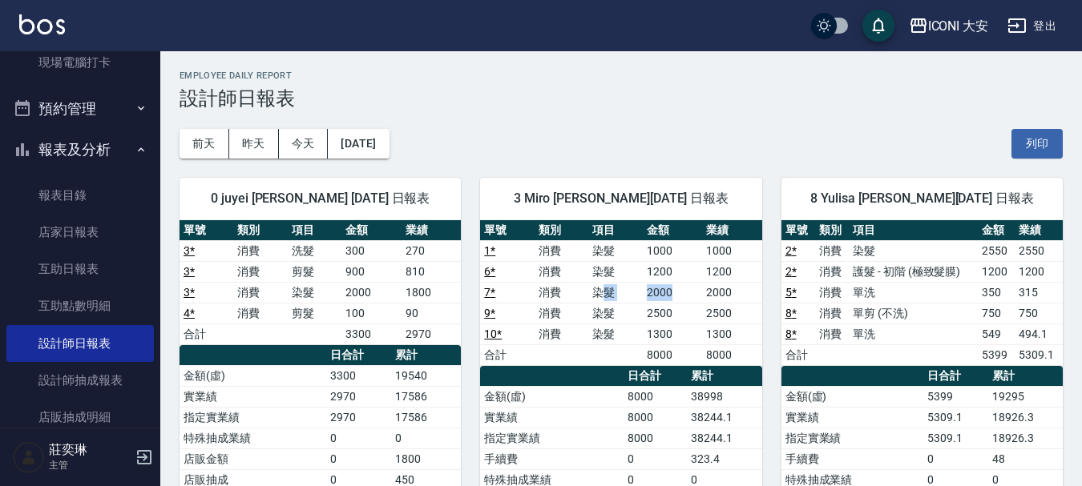
click at [692, 301] on tr "7 * 消費 染髮 2000 2000" at bounding box center [620, 292] width 281 height 21
click at [692, 301] on td "2000" at bounding box center [672, 292] width 59 height 21
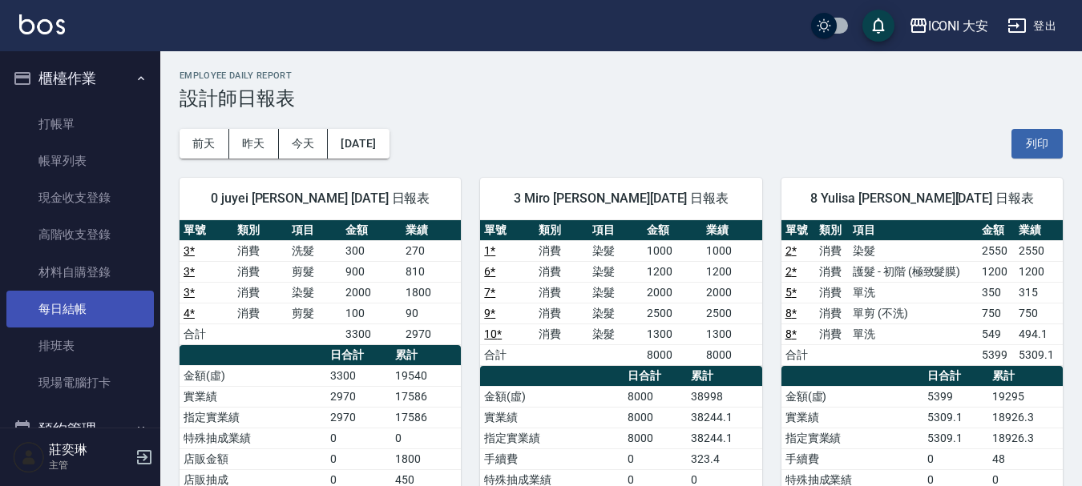
click at [75, 304] on link "每日結帳" at bounding box center [79, 309] width 147 height 37
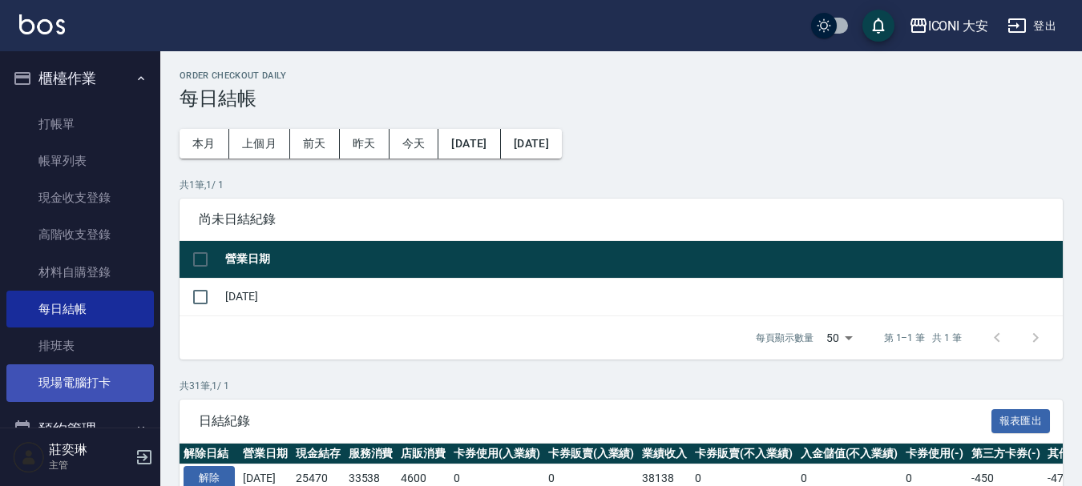
click at [99, 385] on link "現場電腦打卡" at bounding box center [79, 383] width 147 height 37
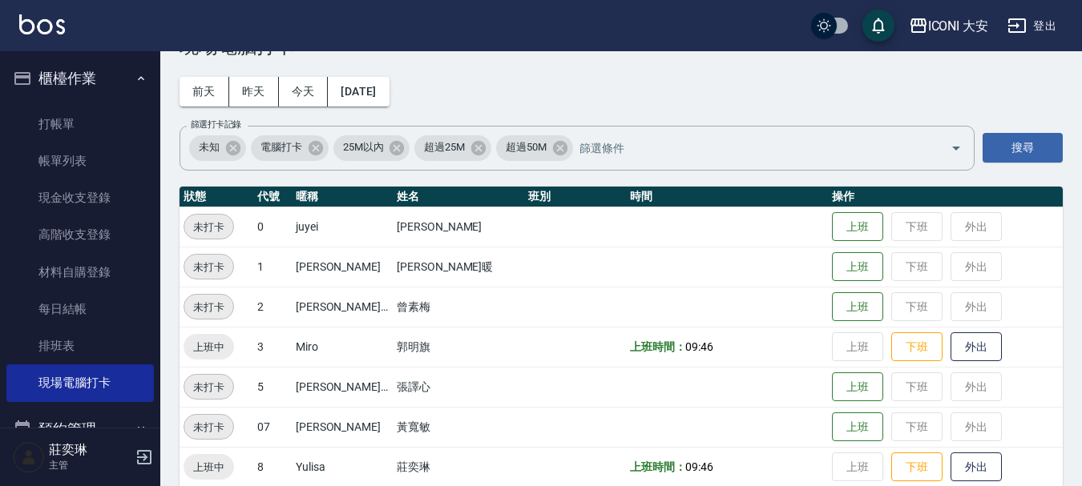
scroll to position [113, 0]
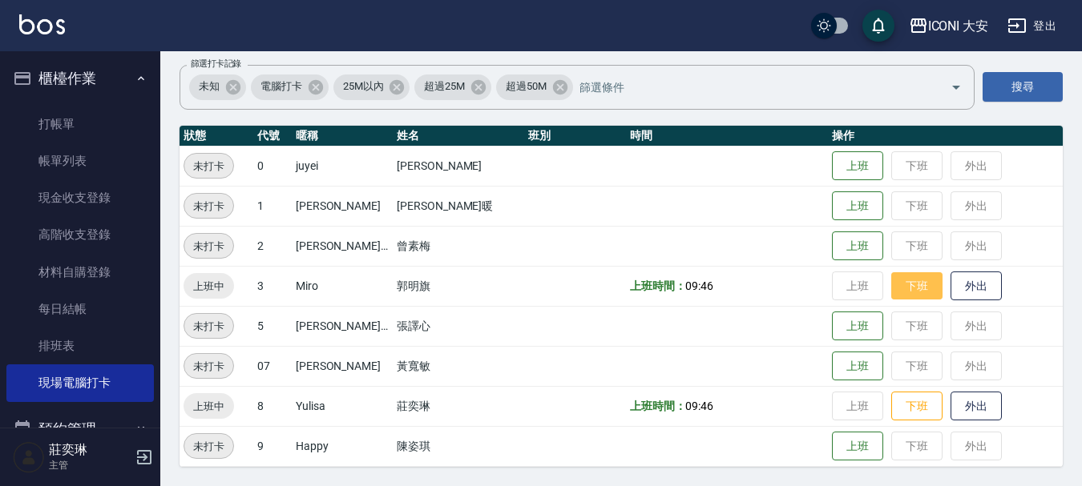
click at [891, 285] on button "下班" at bounding box center [916, 286] width 51 height 28
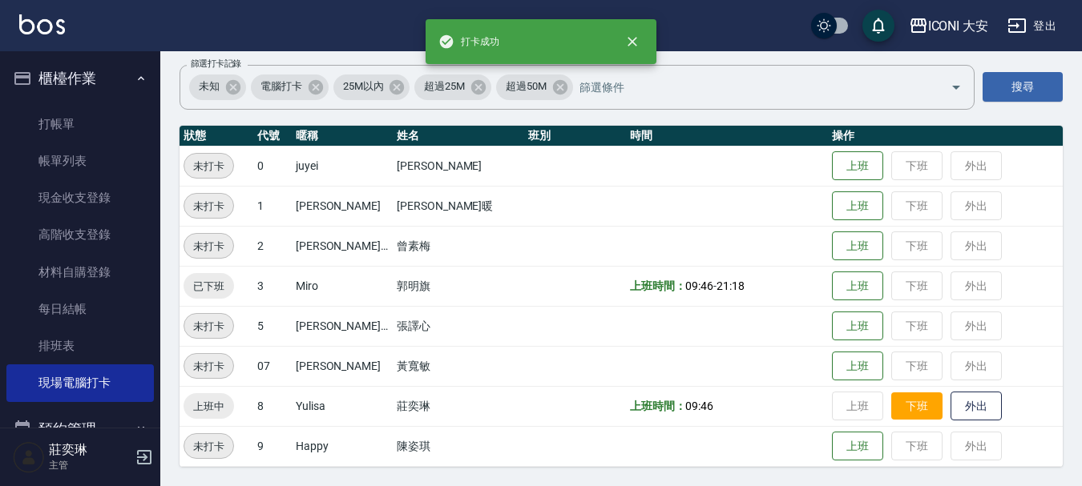
click at [910, 409] on button "下班" at bounding box center [916, 407] width 51 height 28
